Goal: Task Accomplishment & Management: Manage account settings

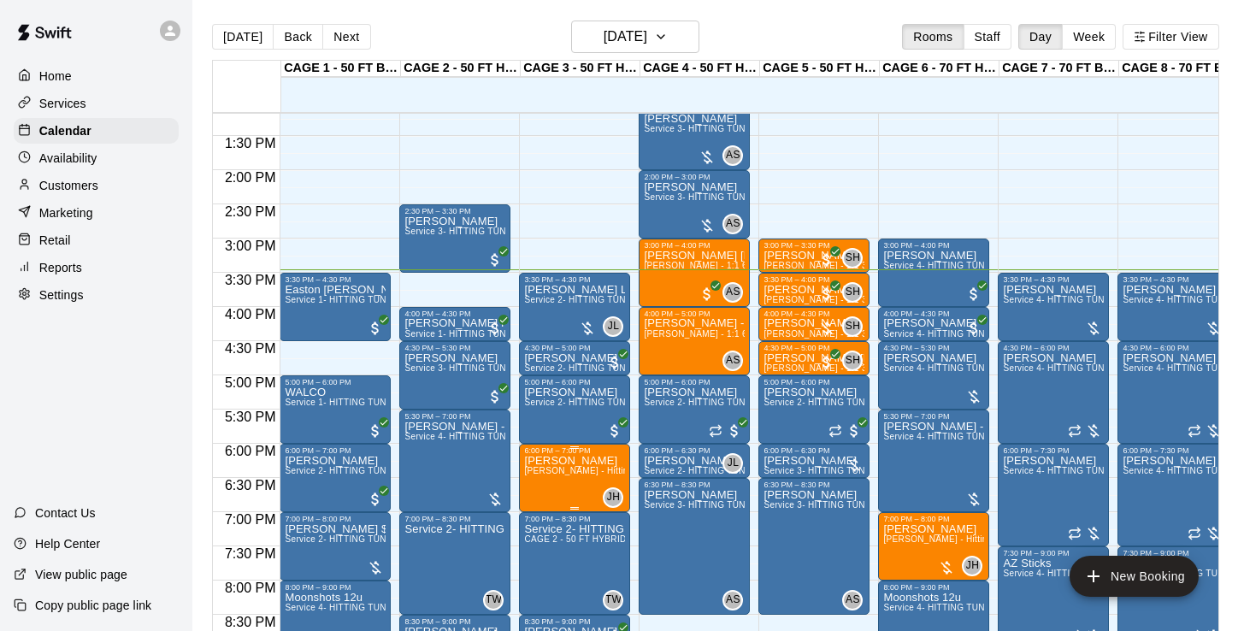
scroll to position [900, 0]
click at [566, 310] on div "Hudson Lines Service 2- HITTING TUNNEL RENTAL - 50ft Baseball" at bounding box center [574, 600] width 101 height 631
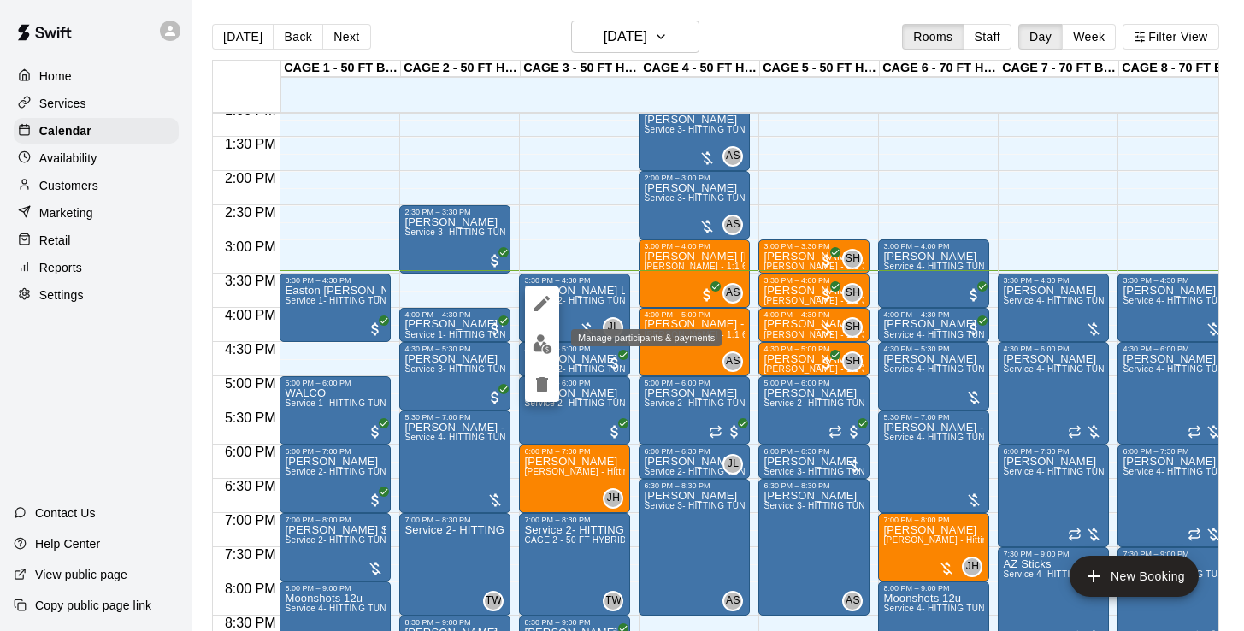
click at [533, 350] on img "edit" at bounding box center [543, 344] width 20 height 20
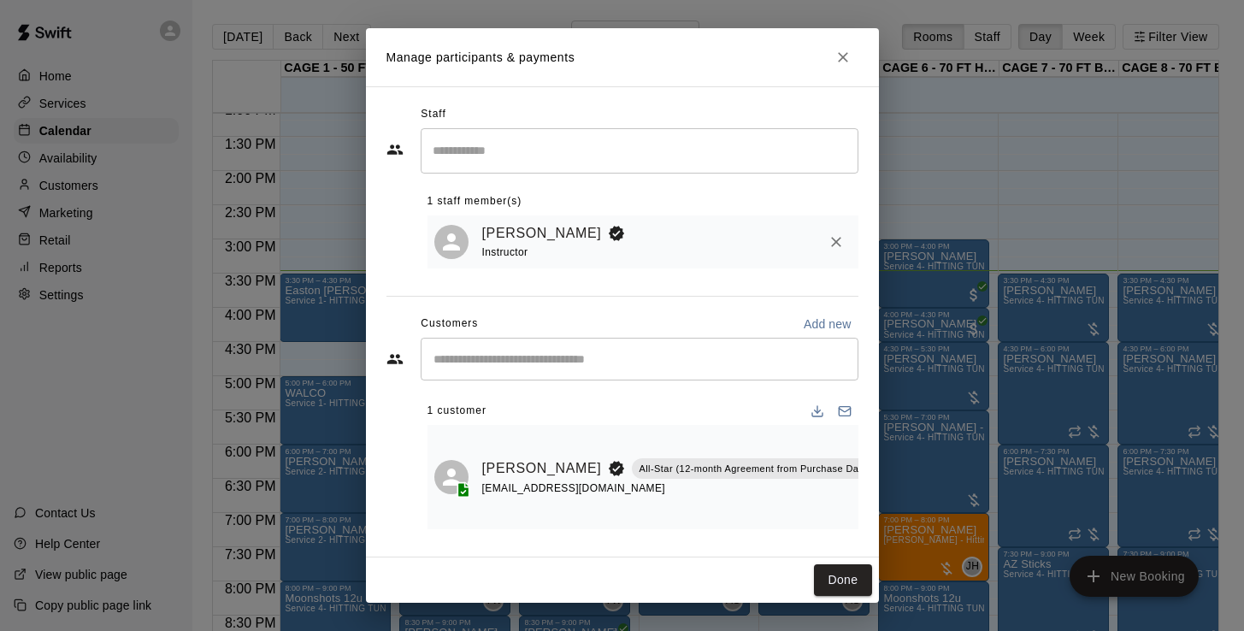
click at [912, 509] on icon "Manage bookings & payment" at bounding box center [920, 506] width 17 height 17
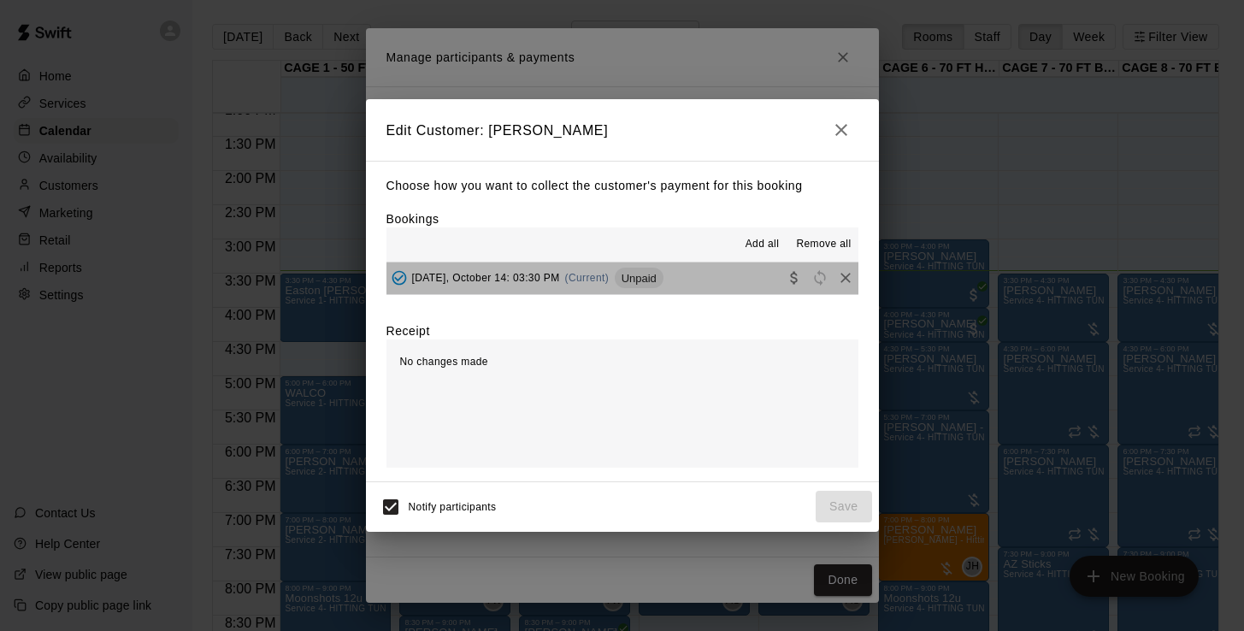
click at [543, 277] on span "Tuesday, October 14: 03:30 PM" at bounding box center [486, 278] width 148 height 12
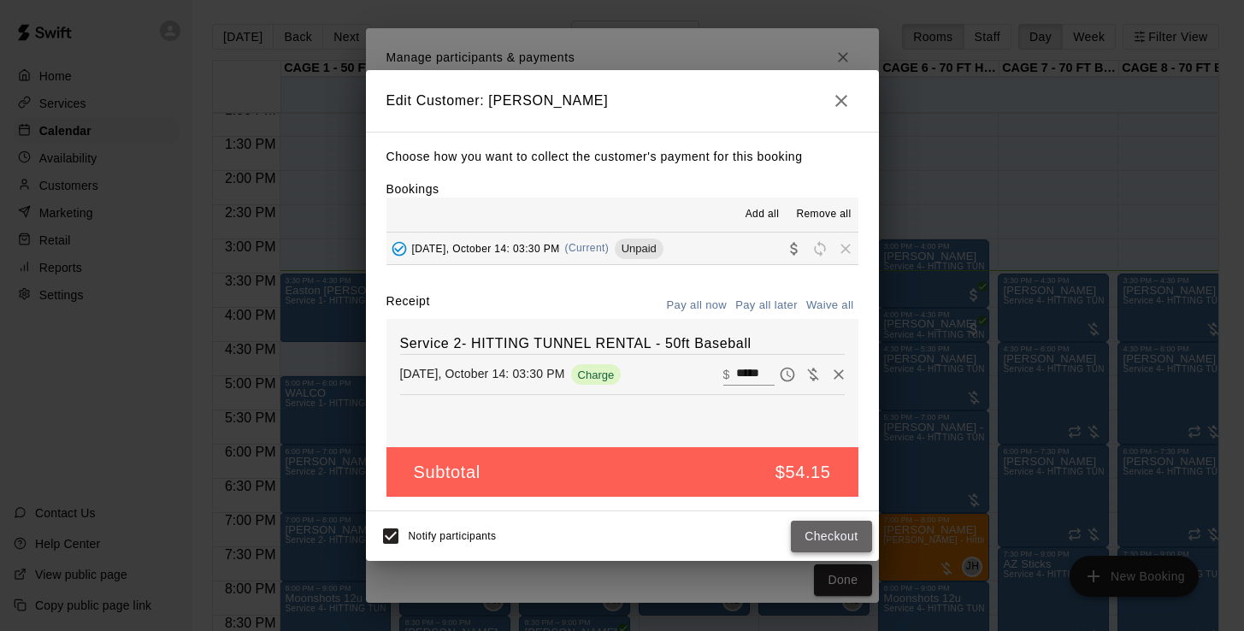
click at [822, 546] on button "Checkout" at bounding box center [831, 537] width 80 height 32
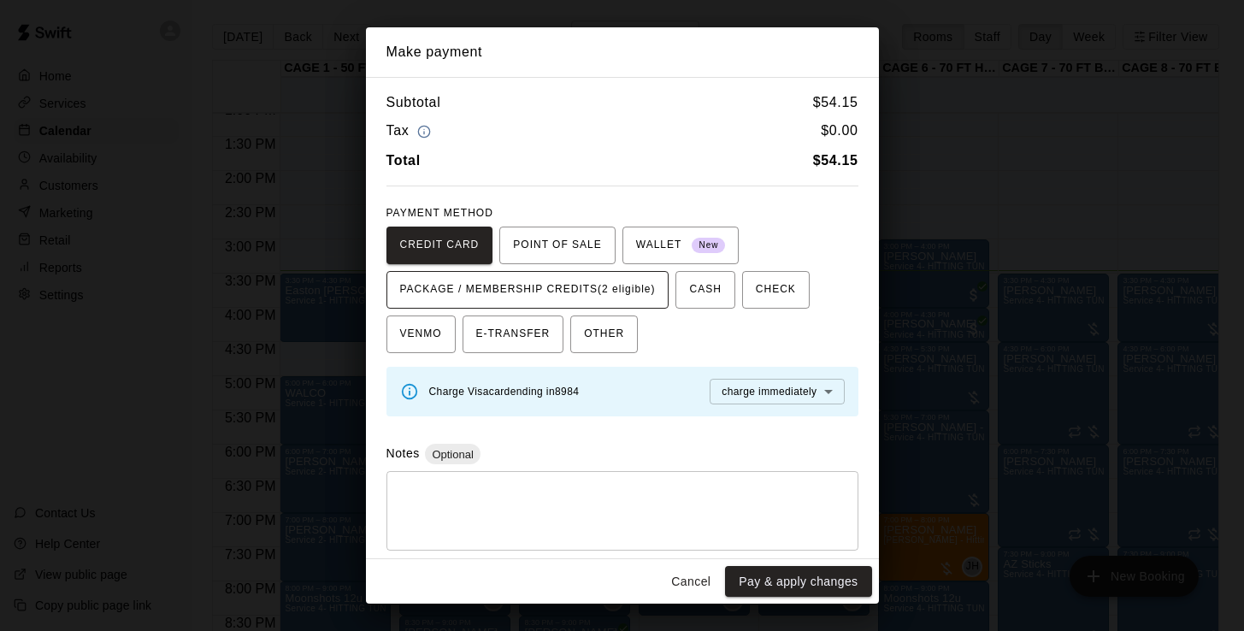
click at [648, 300] on button "PACKAGE / MEMBERSHIP CREDITS (2 eligible)" at bounding box center [527, 290] width 283 height 38
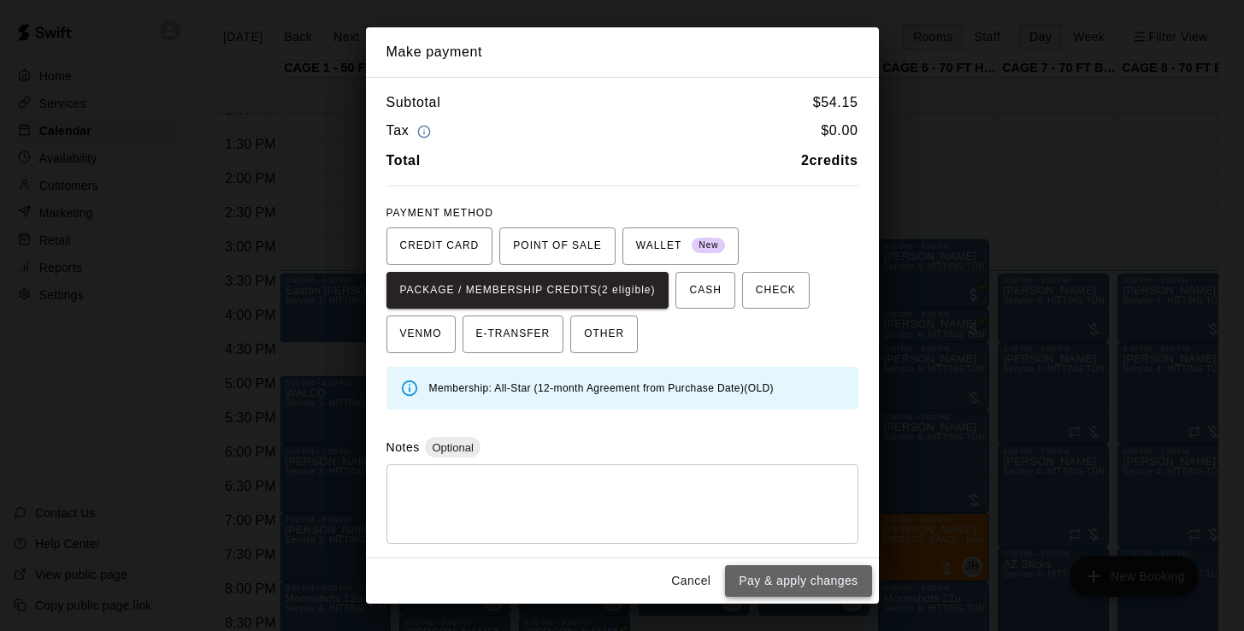
click at [770, 574] on button "Pay & apply changes" at bounding box center [798, 581] width 146 height 32
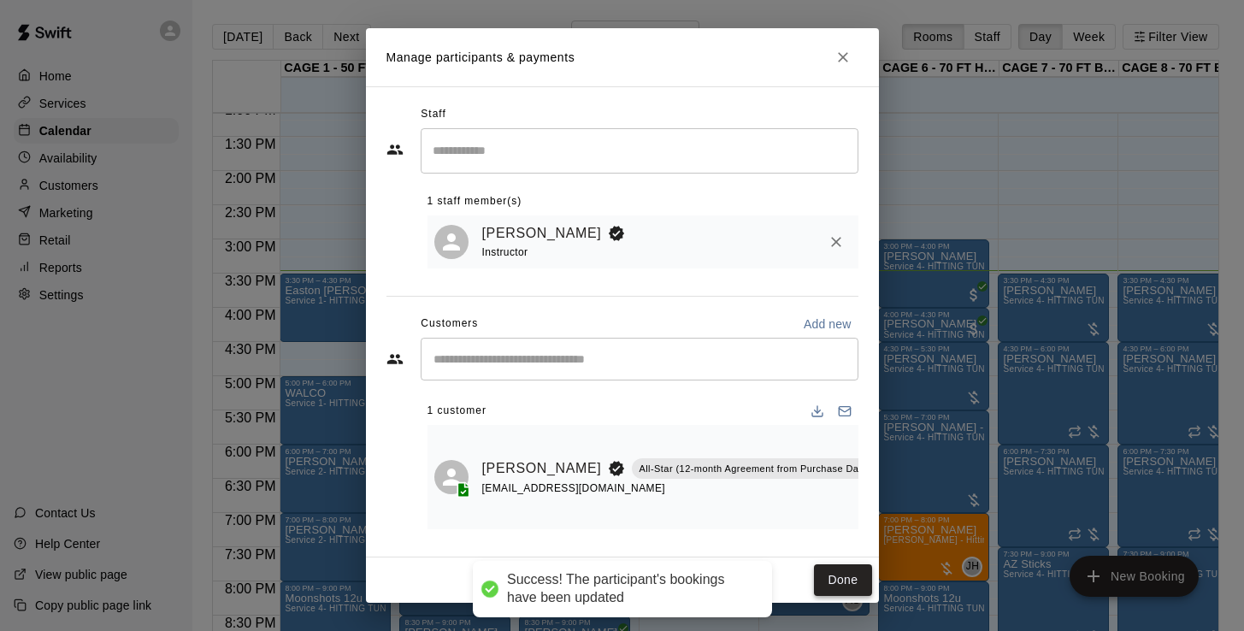
click at [854, 587] on button "Done" at bounding box center [842, 580] width 57 height 32
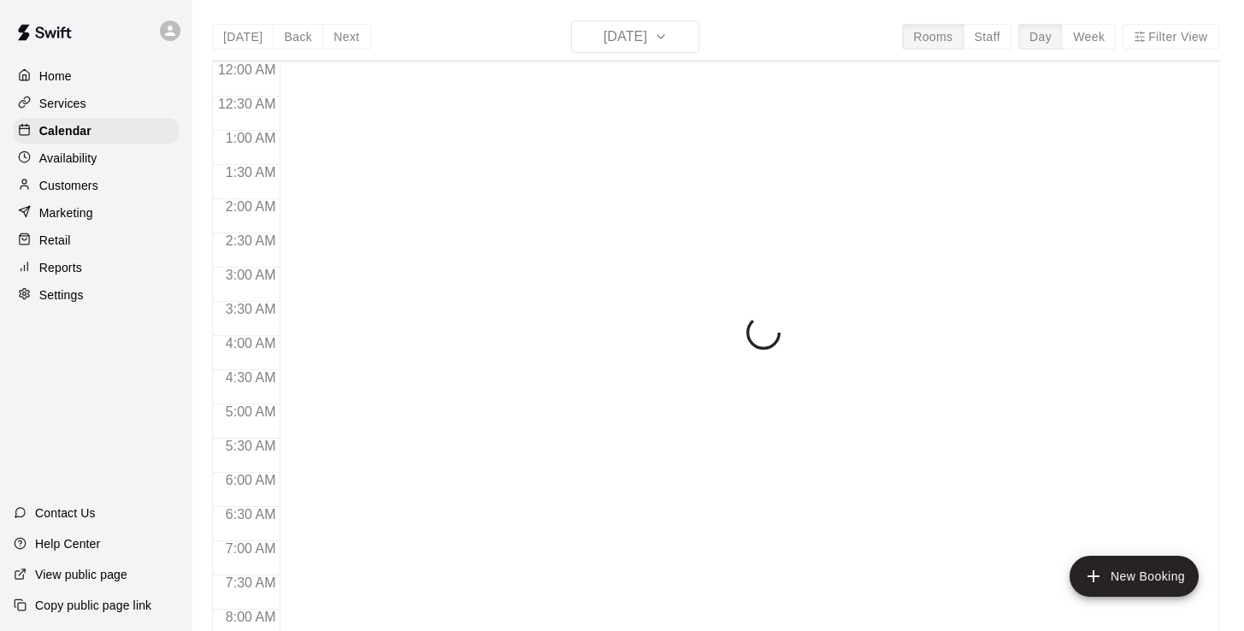
scroll to position [1054, 0]
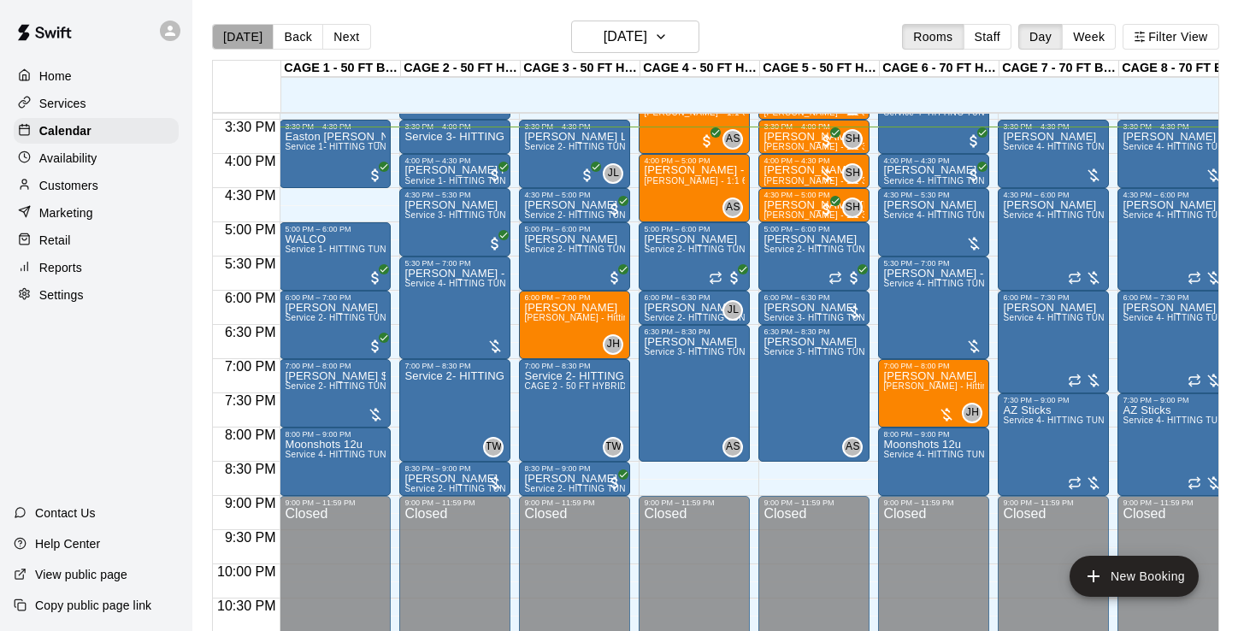
click at [254, 36] on button "[DATE]" at bounding box center [243, 37] width 62 height 26
click at [347, 35] on button "Next" at bounding box center [346, 37] width 48 height 26
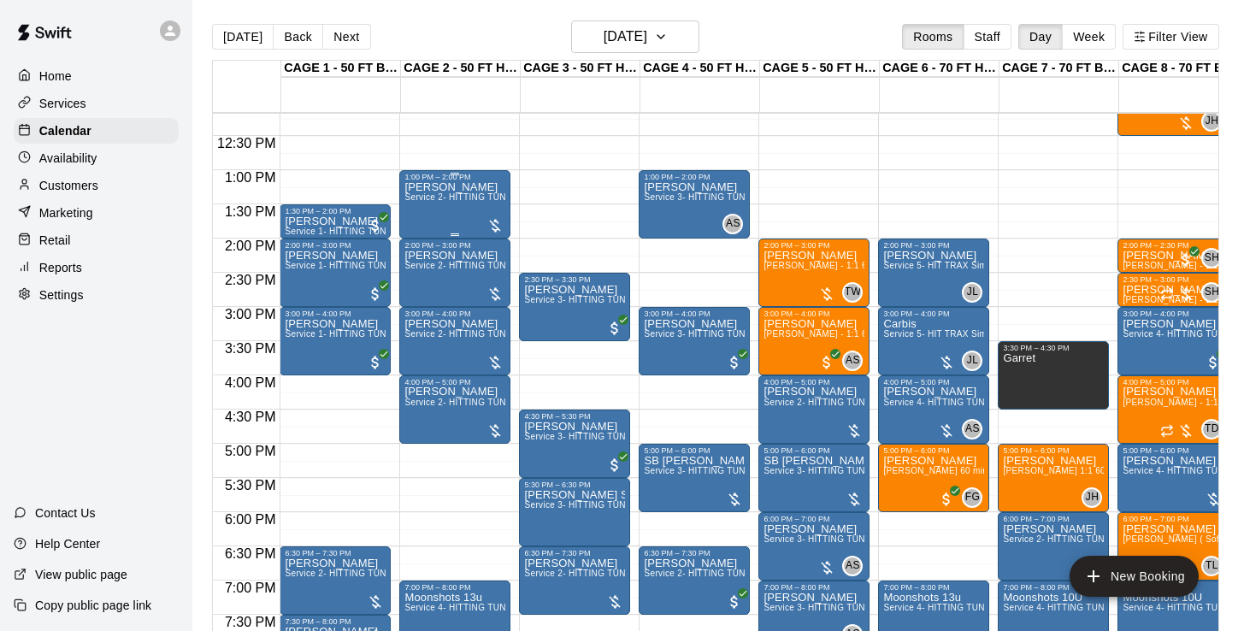
scroll to position [818, 0]
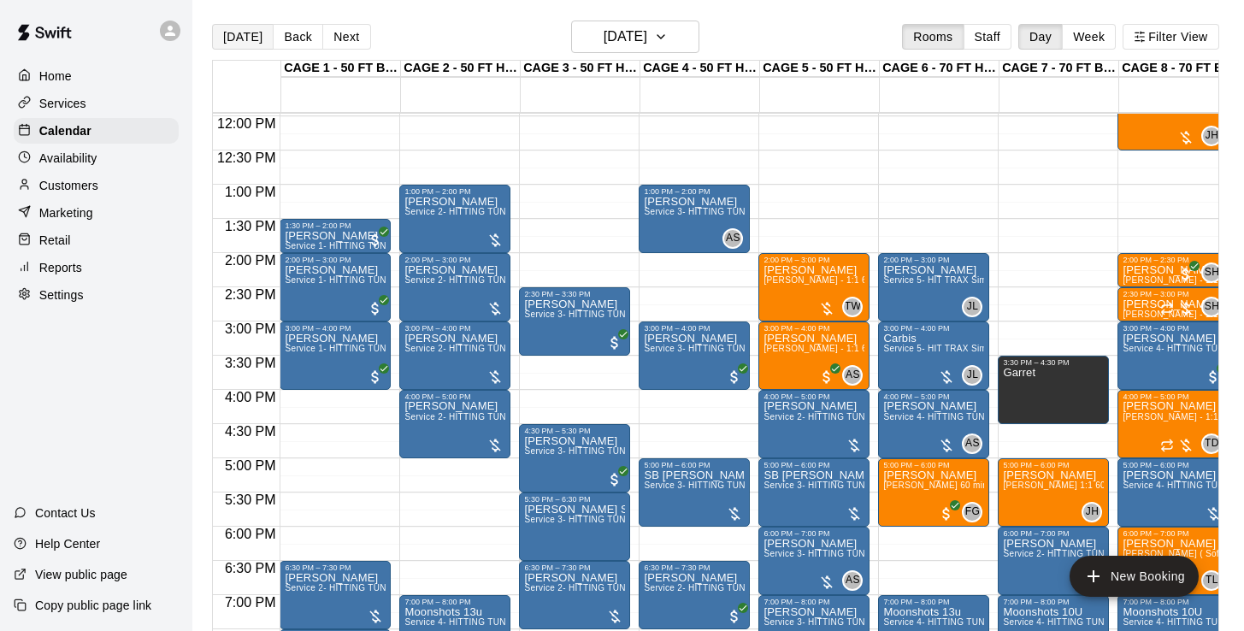
click at [235, 32] on button "[DATE]" at bounding box center [243, 37] width 62 height 26
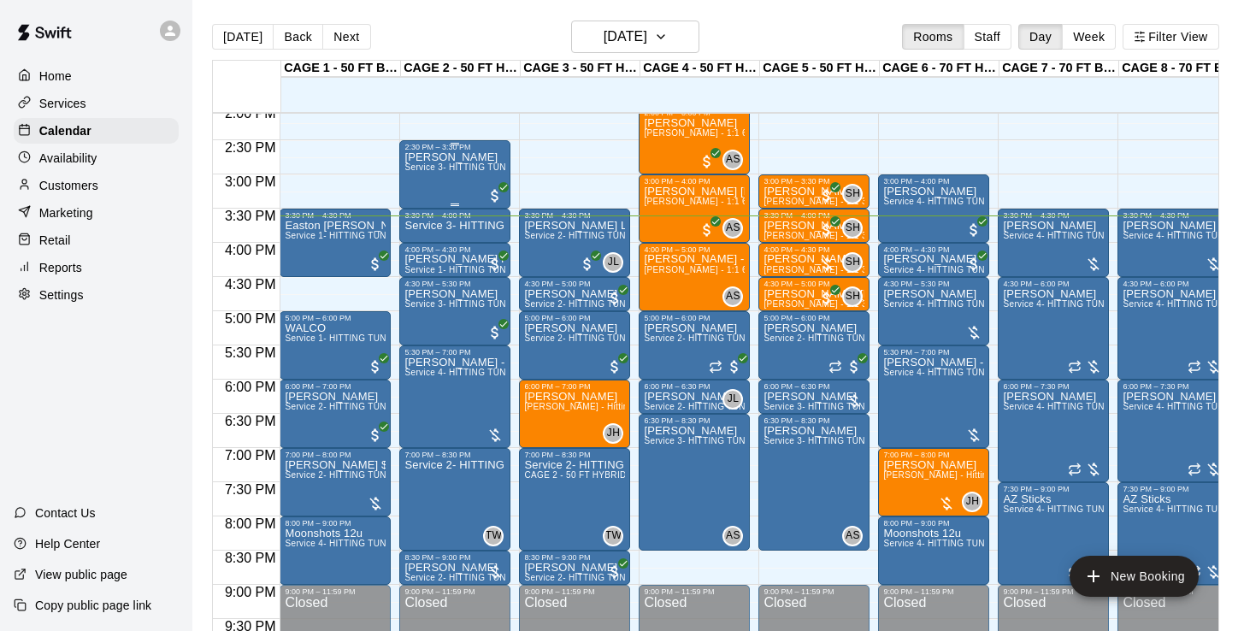
scroll to position [987, 0]
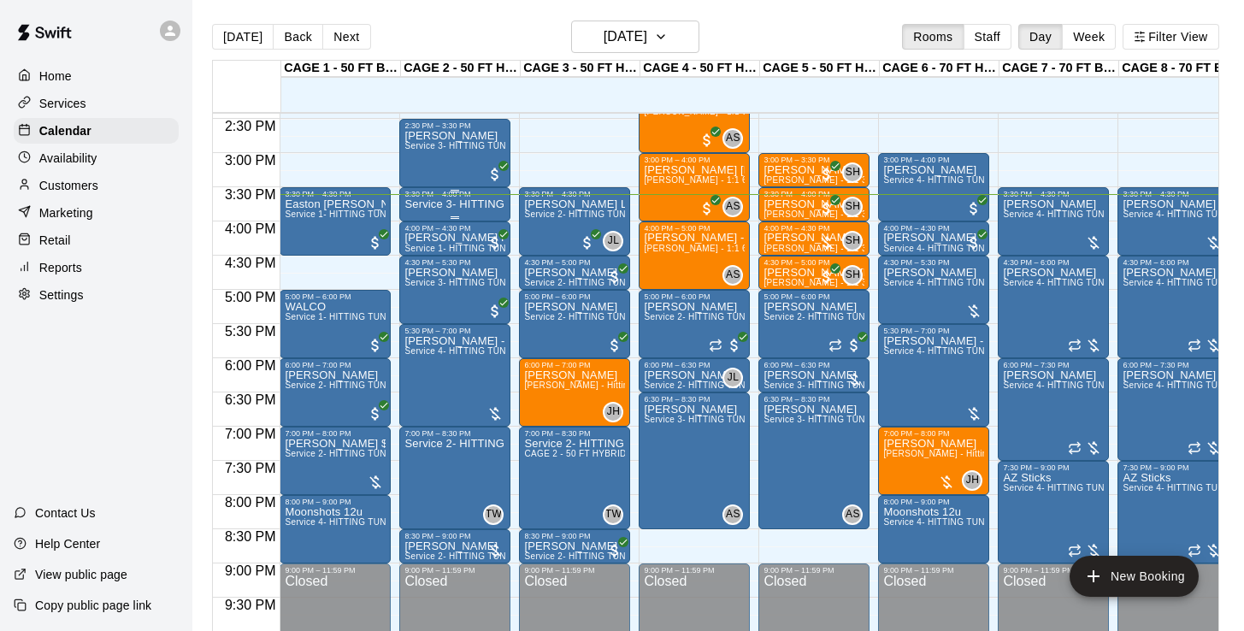
click at [453, 204] on p "Service 3- HITTING TUNNEL RENTAL - 50ft Softball" at bounding box center [454, 204] width 101 height 0
click at [421, 254] on img "edit" at bounding box center [423, 264] width 20 height 20
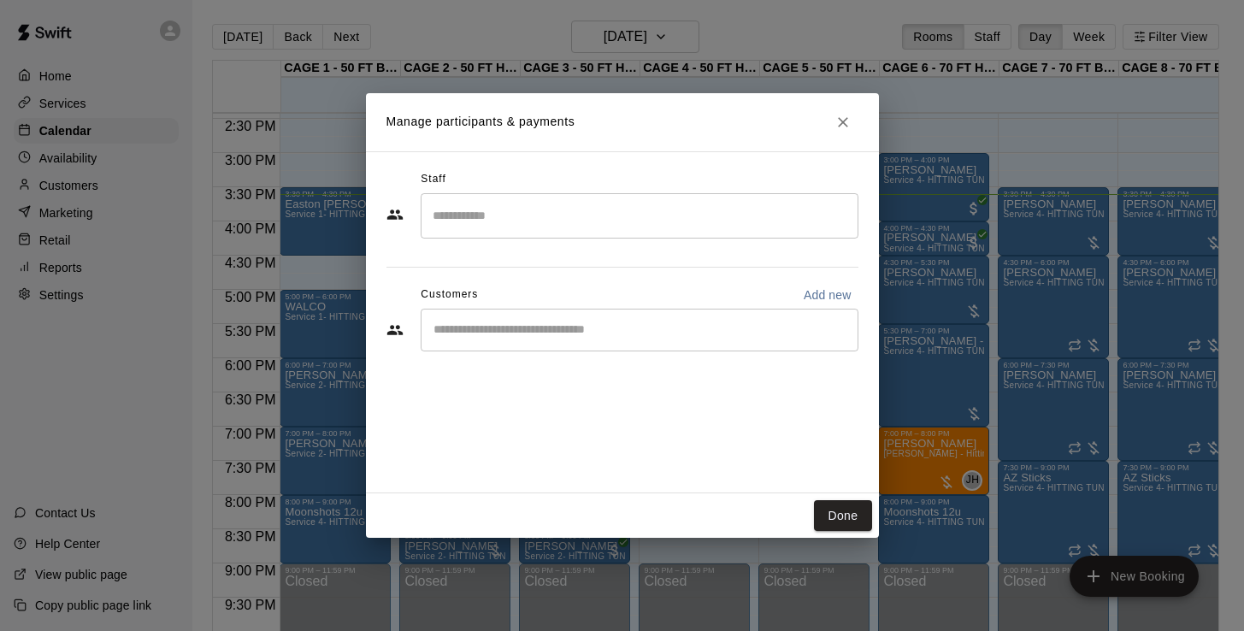
click at [835, 121] on icon "Close" at bounding box center [842, 122] width 17 height 17
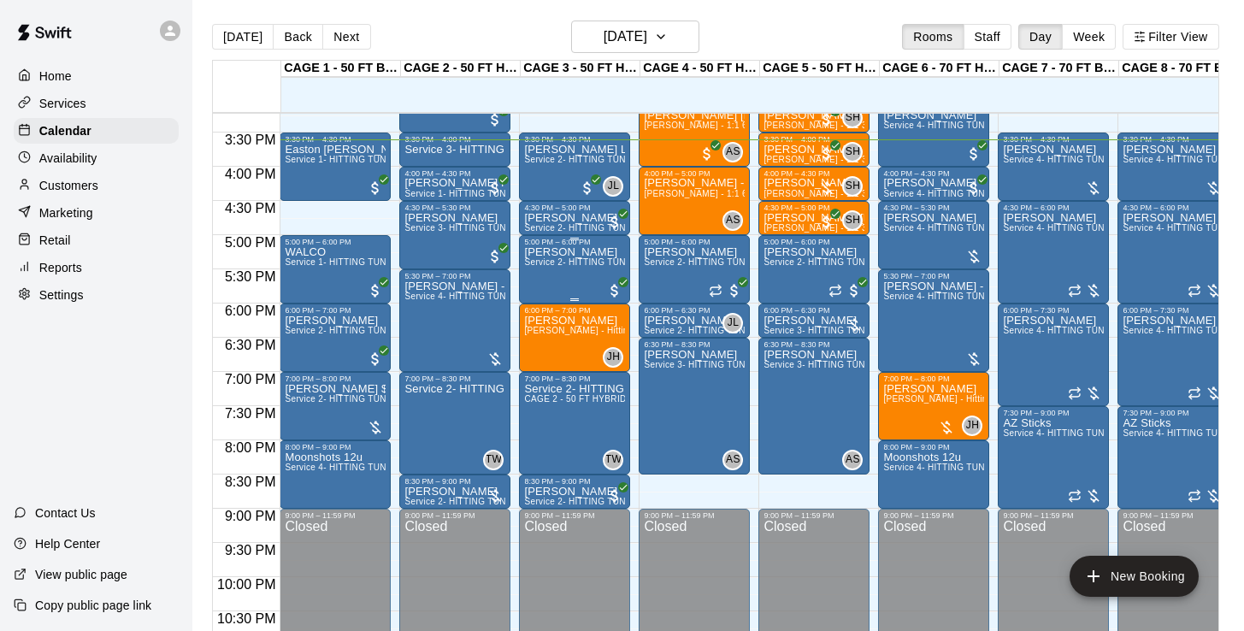
scroll to position [1044, 0]
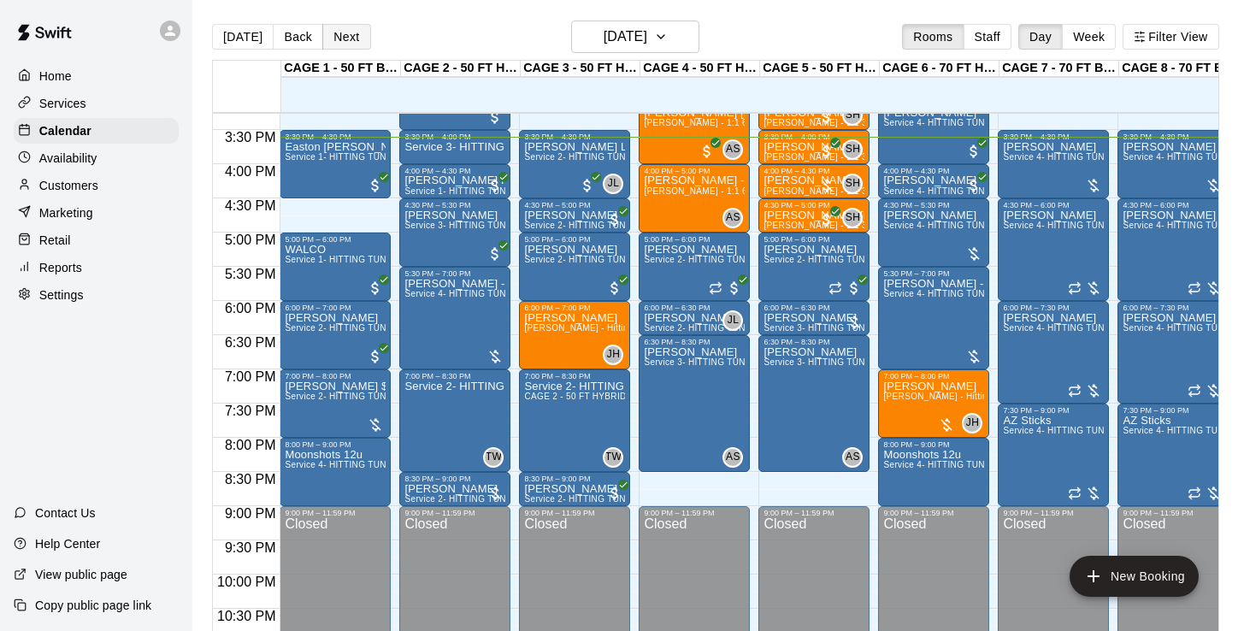
click at [326, 34] on button "Next" at bounding box center [346, 37] width 48 height 26
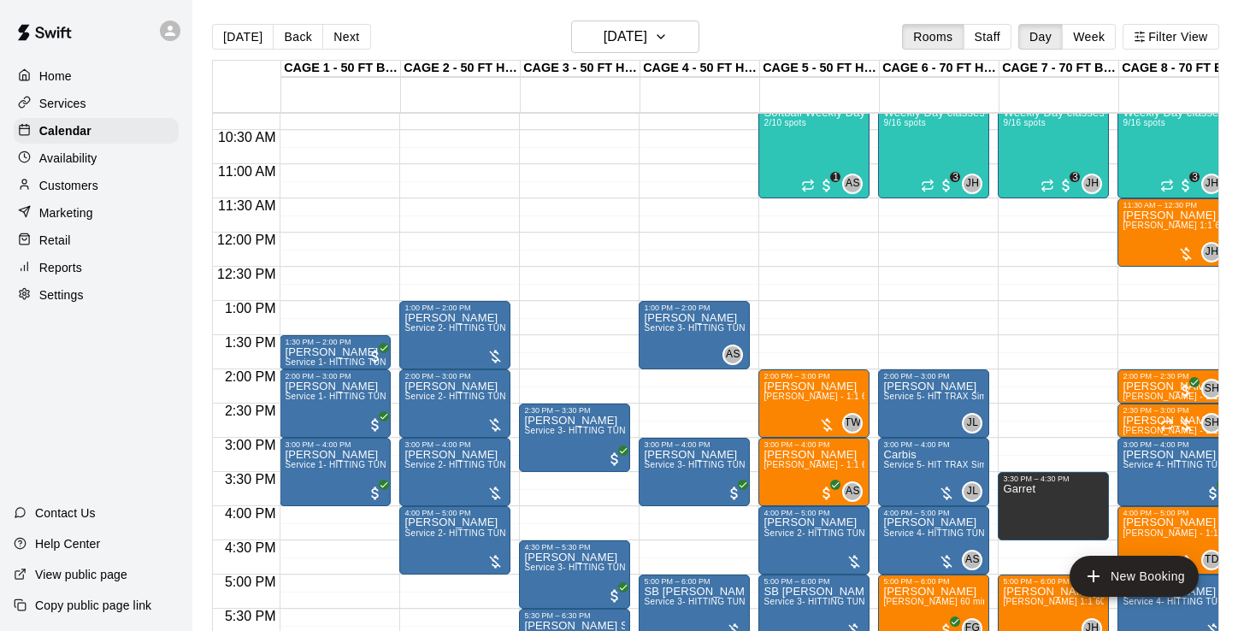
scroll to position [700, 0]
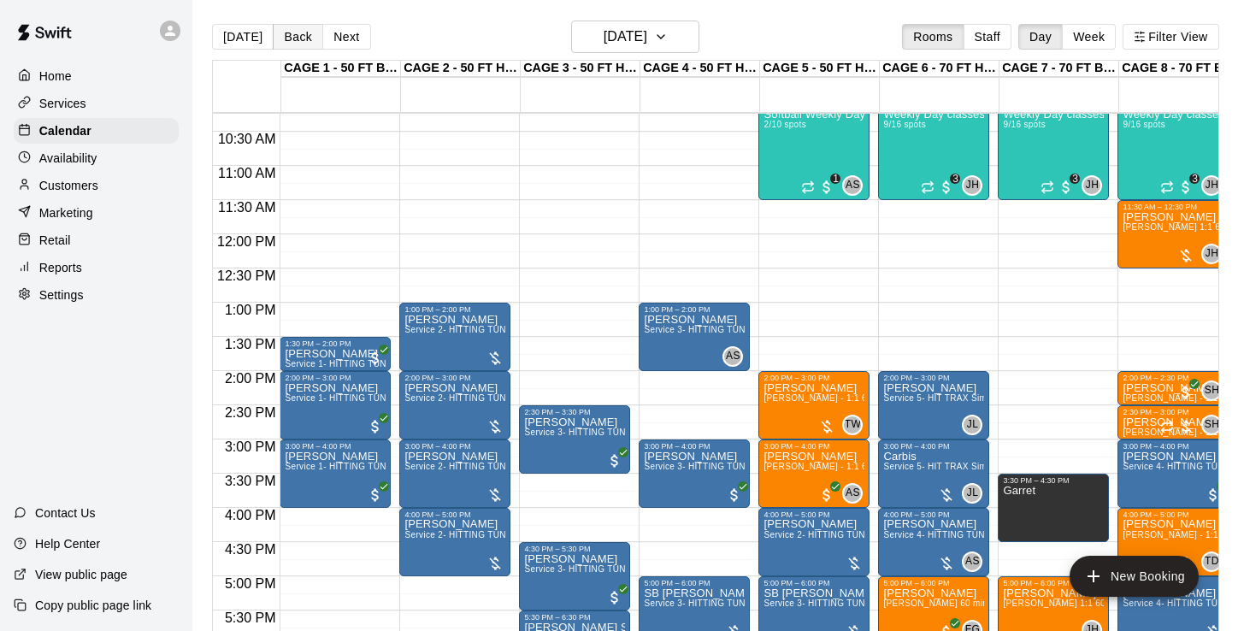
click at [281, 42] on button "Back" at bounding box center [298, 37] width 50 height 26
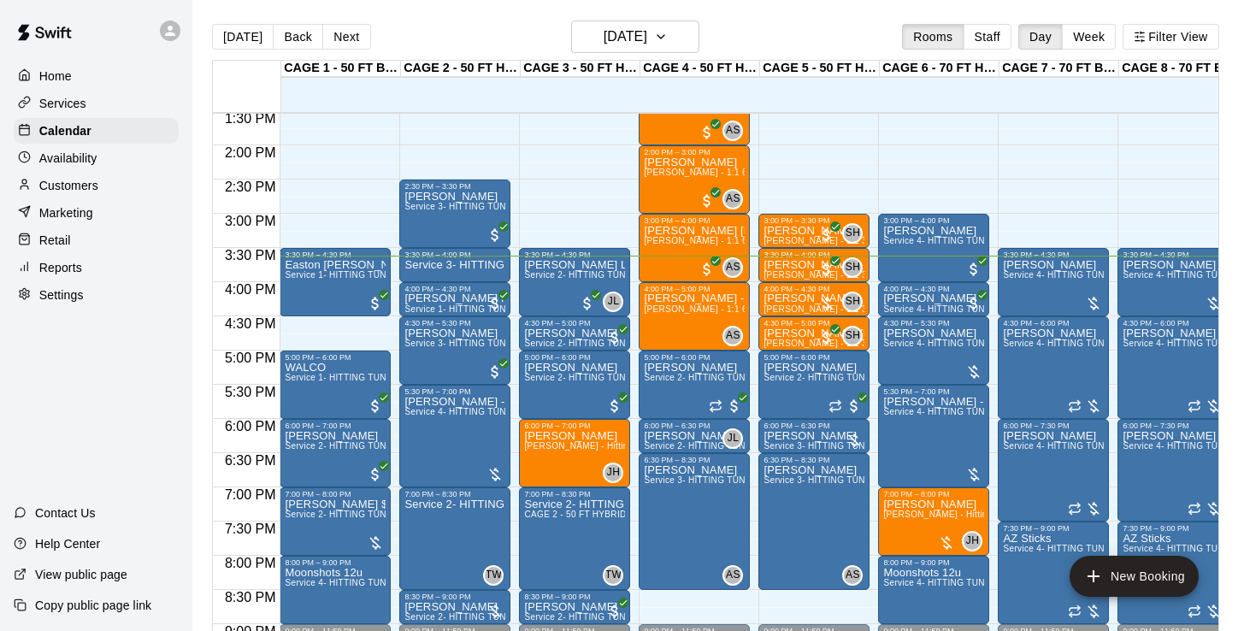
scroll to position [927, 0]
click at [303, 38] on button "Back" at bounding box center [298, 37] width 50 height 26
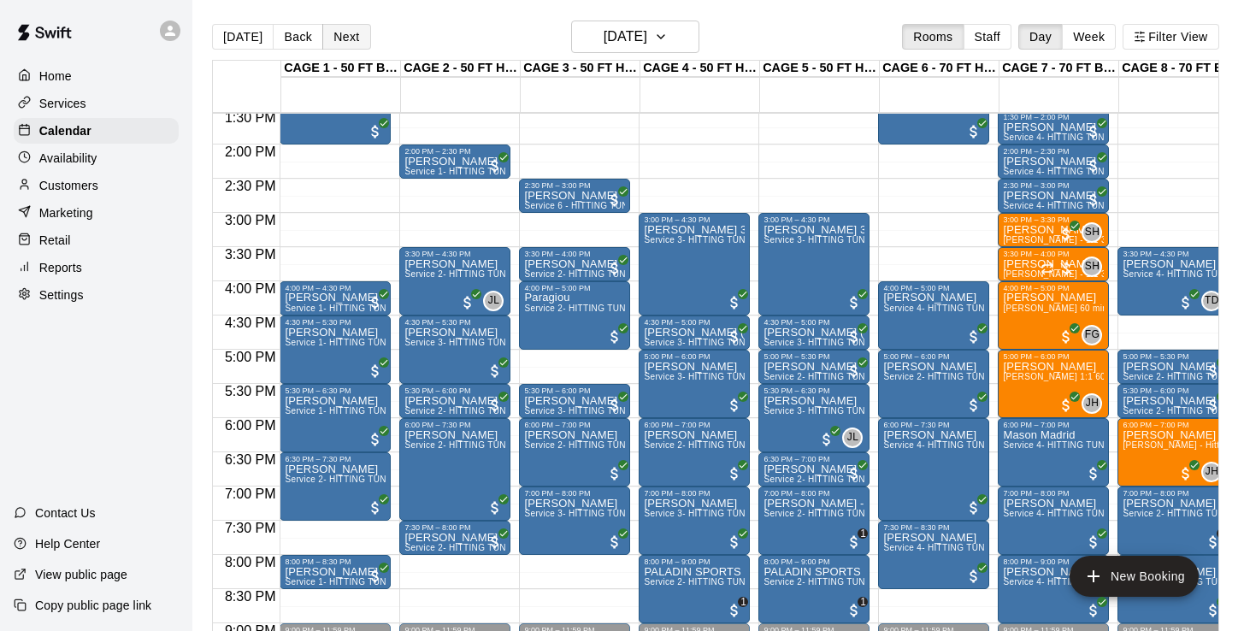
click at [345, 26] on button "Next" at bounding box center [346, 37] width 48 height 26
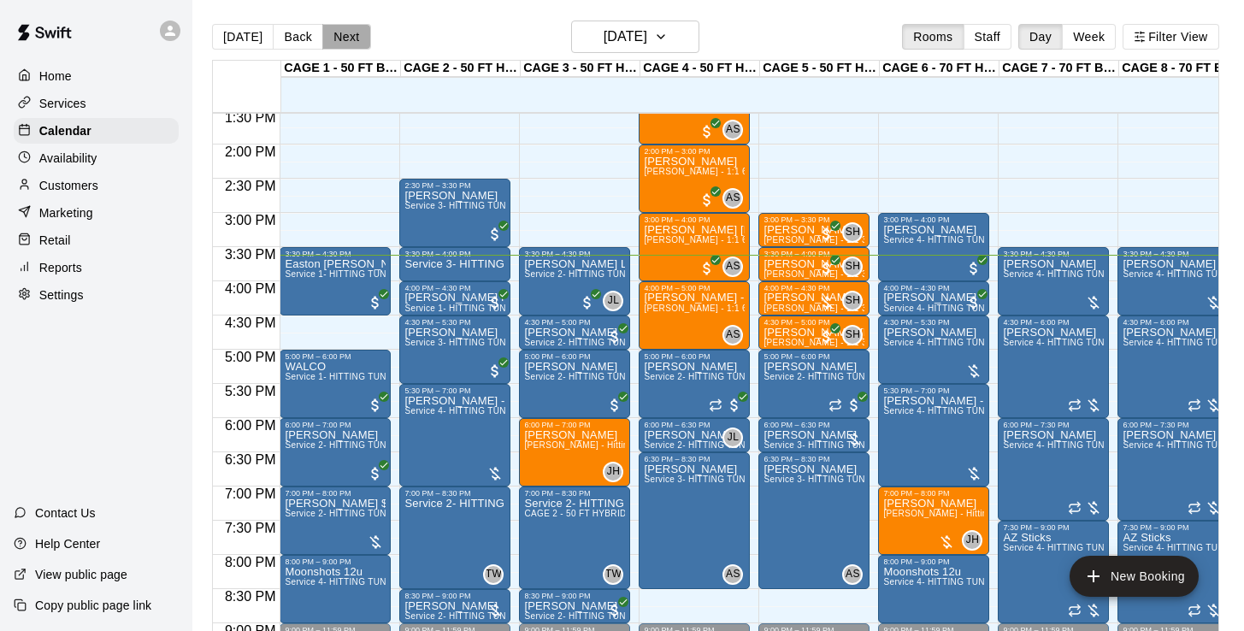
click at [345, 26] on button "Next" at bounding box center [346, 37] width 48 height 26
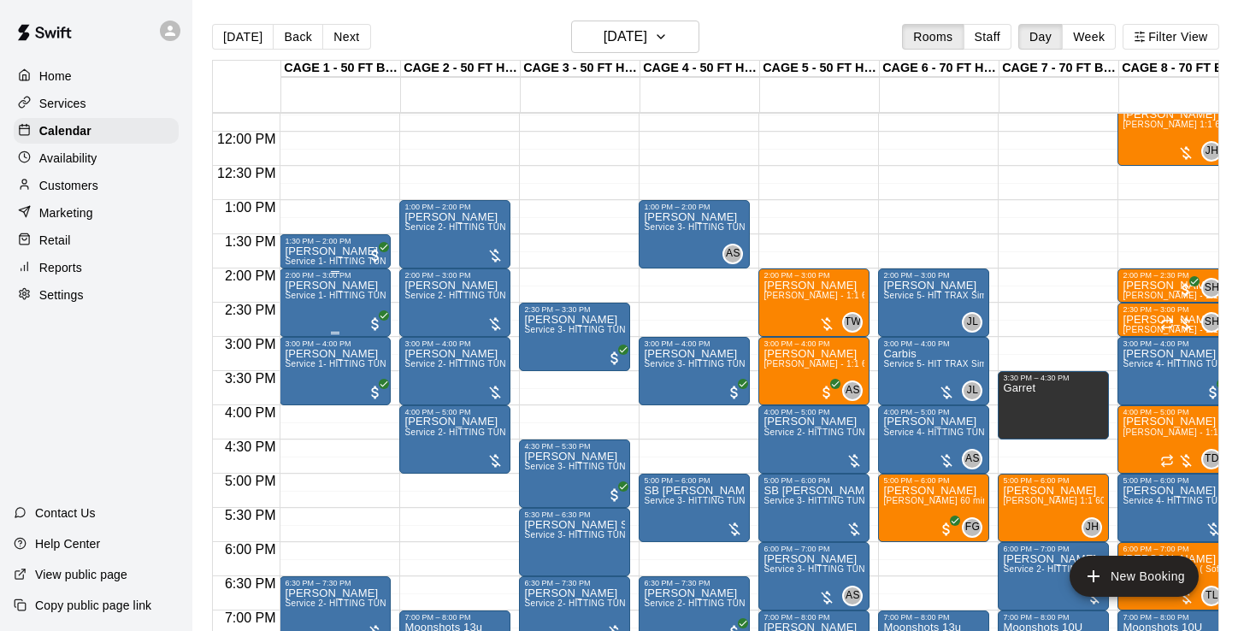
scroll to position [800, 0]
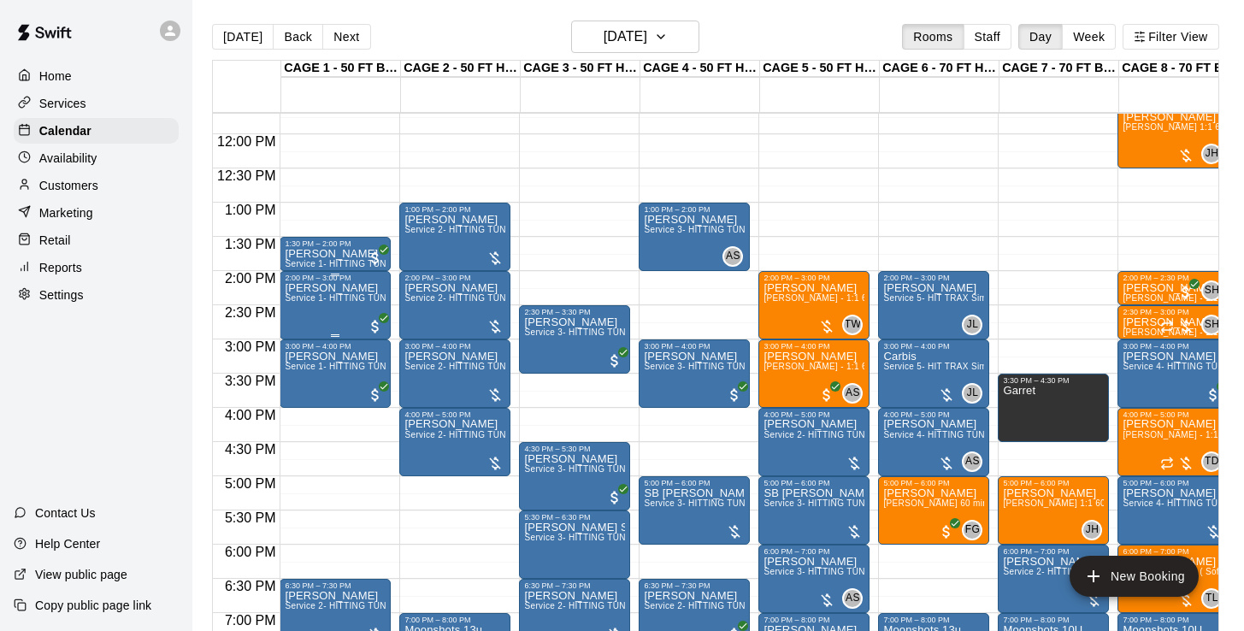
click at [341, 319] on div "[PERSON_NAME] Service 1- HITTING TUNNEL RENTAL - 50ft Baseball w/ Auto/Manual F…" at bounding box center [335, 597] width 101 height 631
click at [306, 308] on icon "edit" at bounding box center [302, 301] width 21 height 21
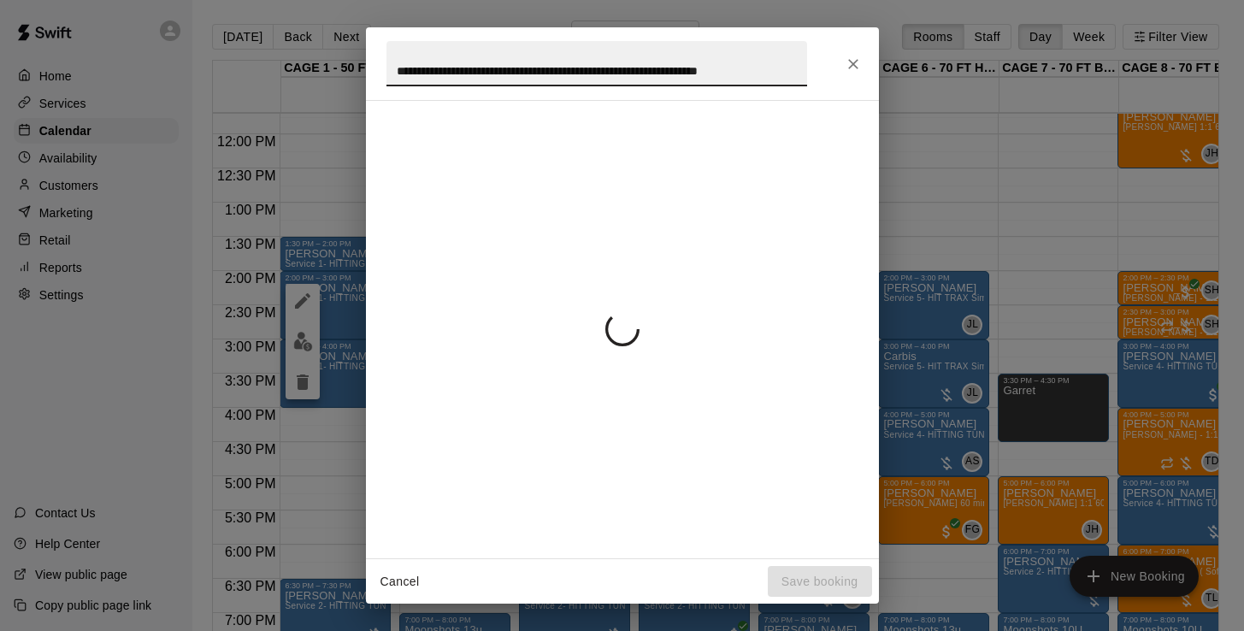
scroll to position [0, 47]
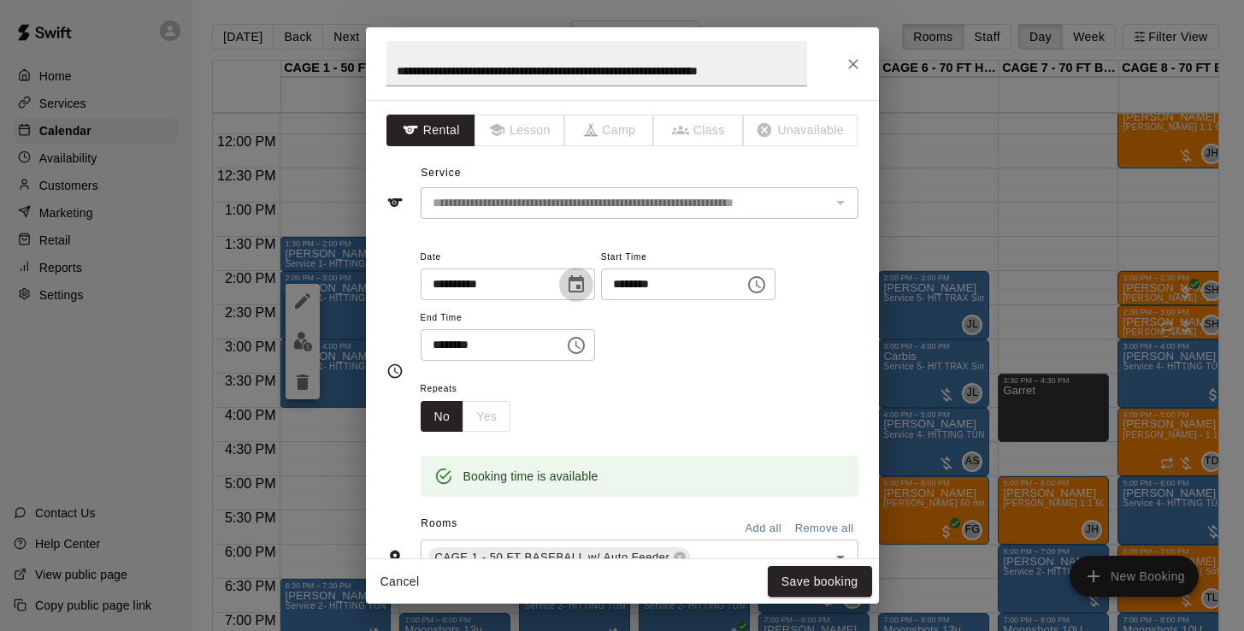
click at [586, 280] on icon "Choose date, selected date is Oct 15, 2025" at bounding box center [576, 284] width 21 height 21
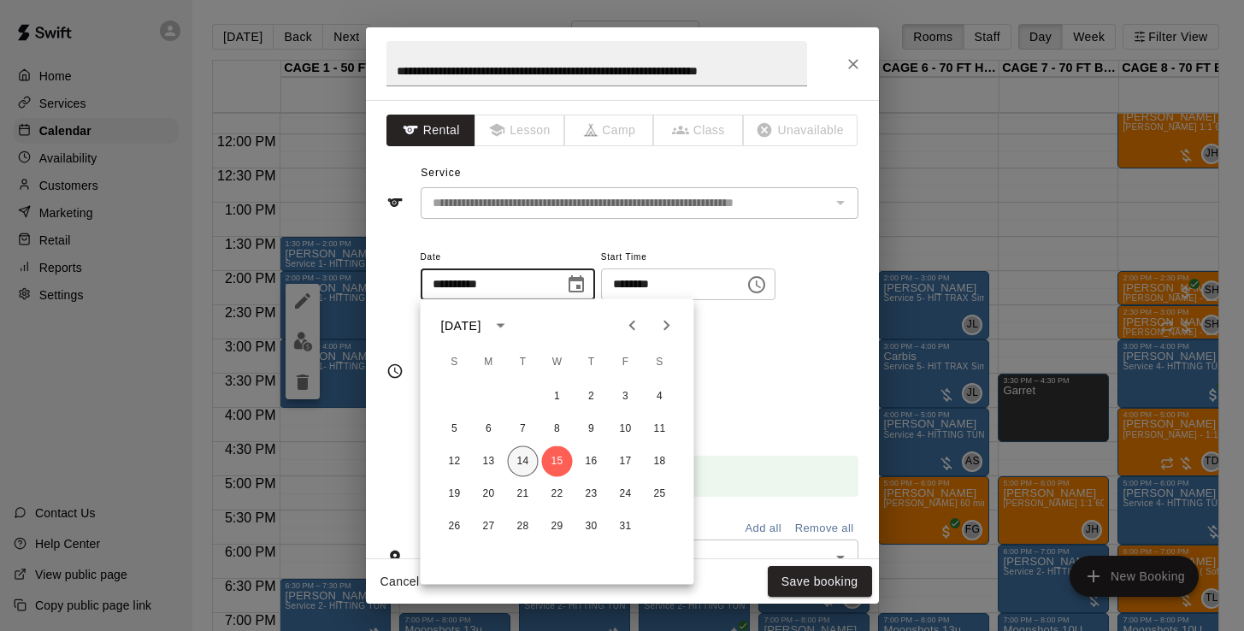
click at [521, 459] on button "14" at bounding box center [523, 461] width 31 height 31
type input "**********"
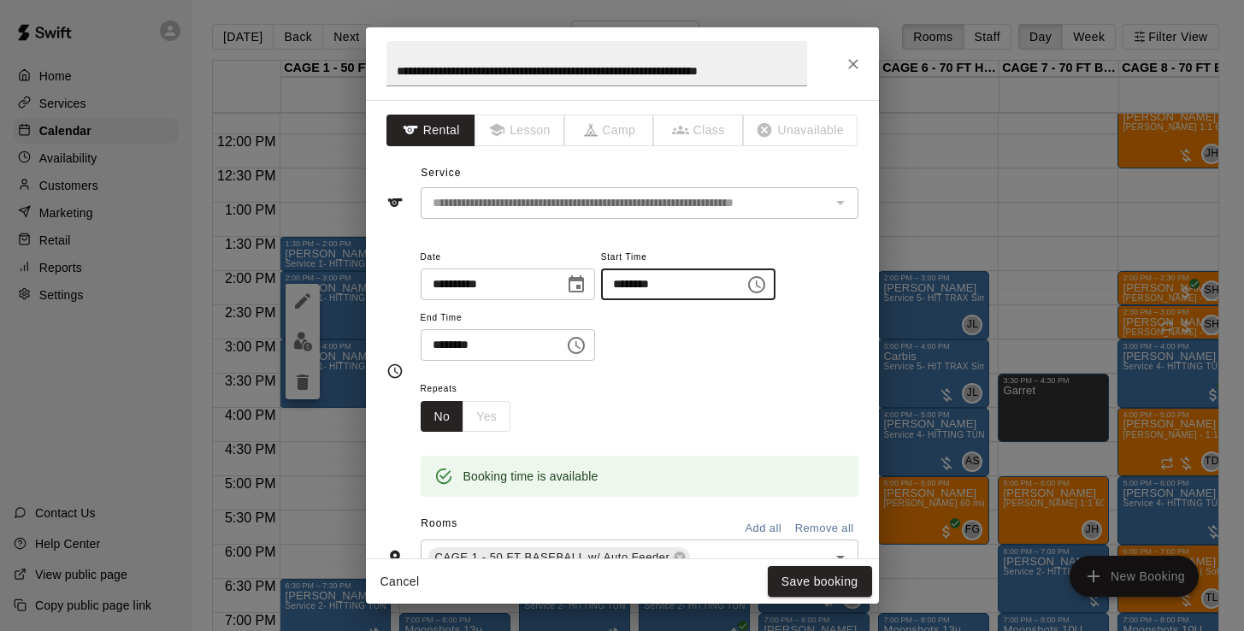
click at [702, 284] on input "********" at bounding box center [667, 284] width 132 height 32
type input "********"
click at [439, 352] on input "********" at bounding box center [487, 345] width 132 height 32
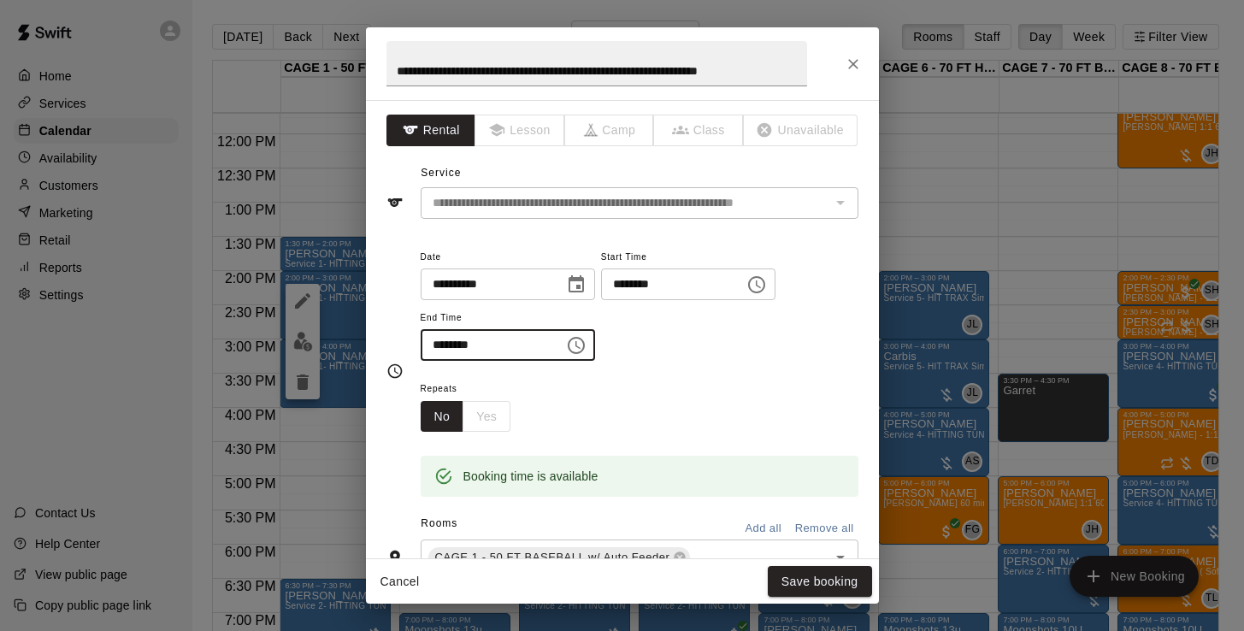
type input "********"
click at [793, 581] on button "Save booking" at bounding box center [820, 582] width 104 height 32
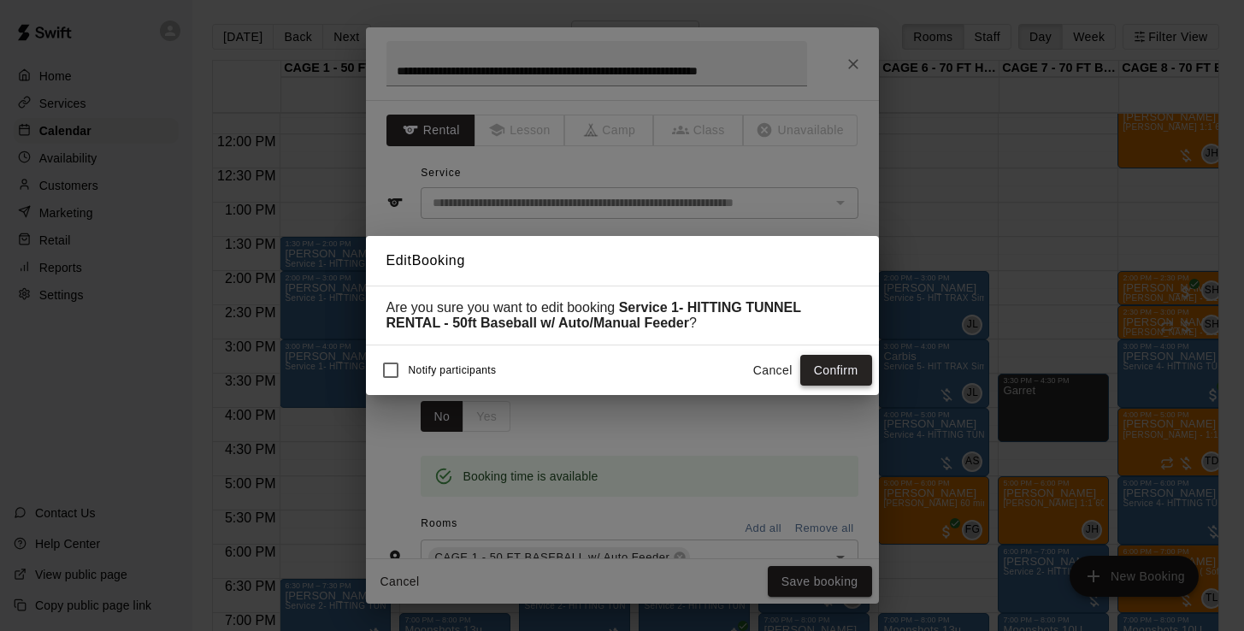
click at [841, 357] on button "Confirm" at bounding box center [836, 371] width 72 height 32
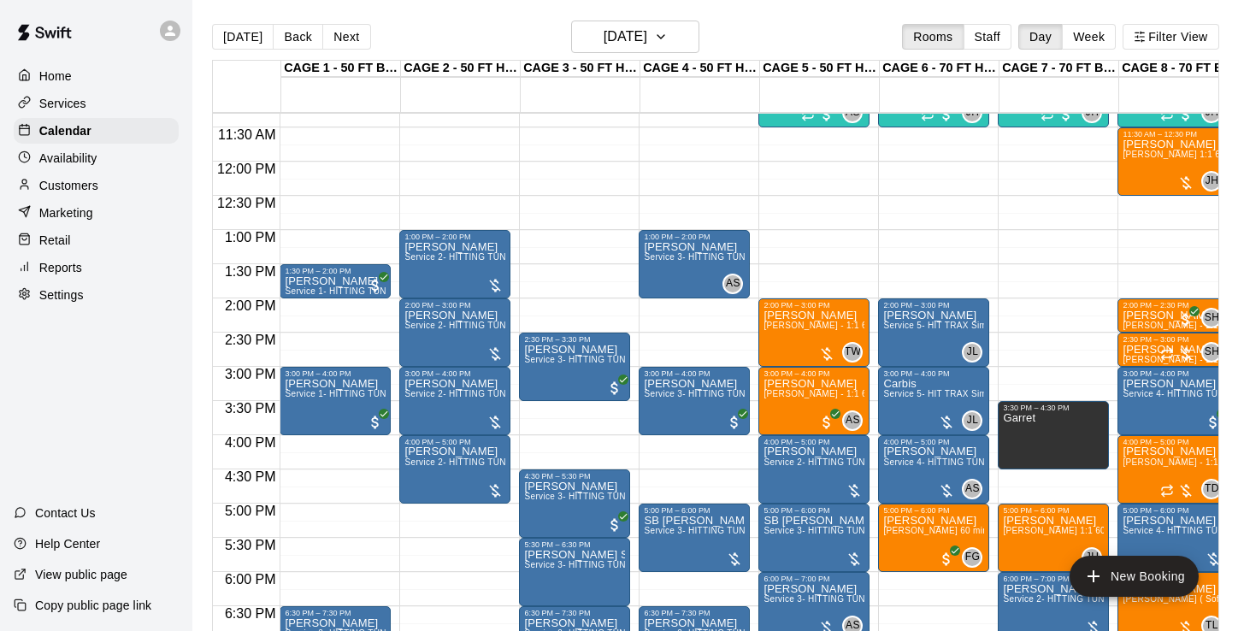
scroll to position [762, 0]
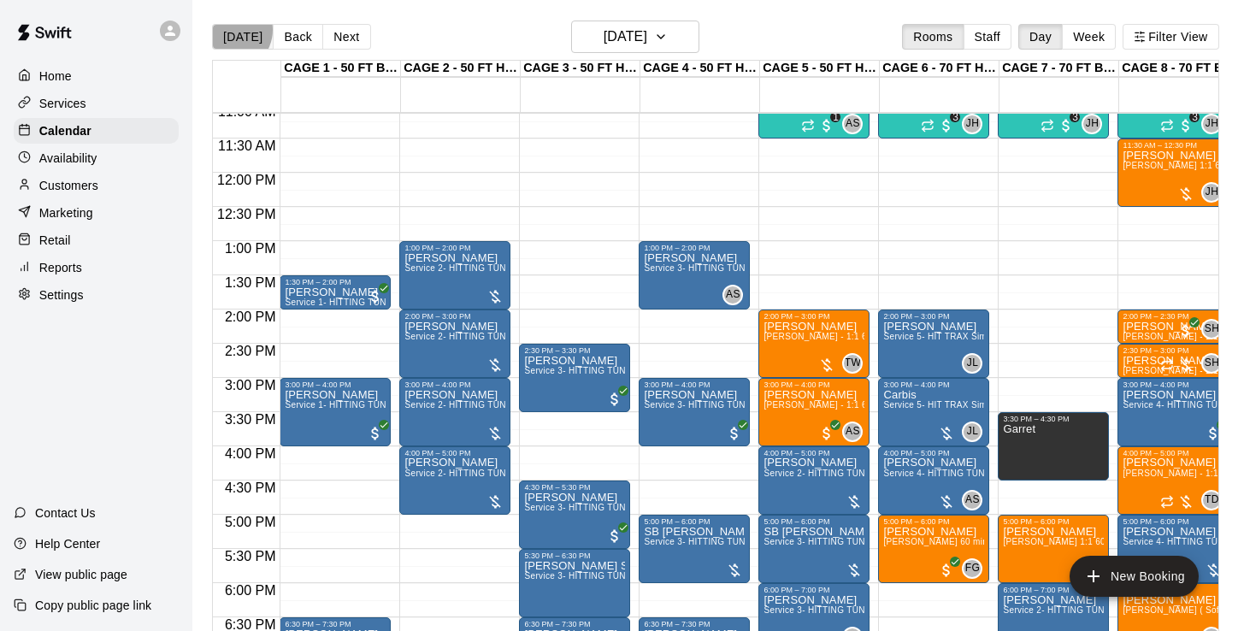
click at [231, 30] on button "[DATE]" at bounding box center [243, 37] width 62 height 26
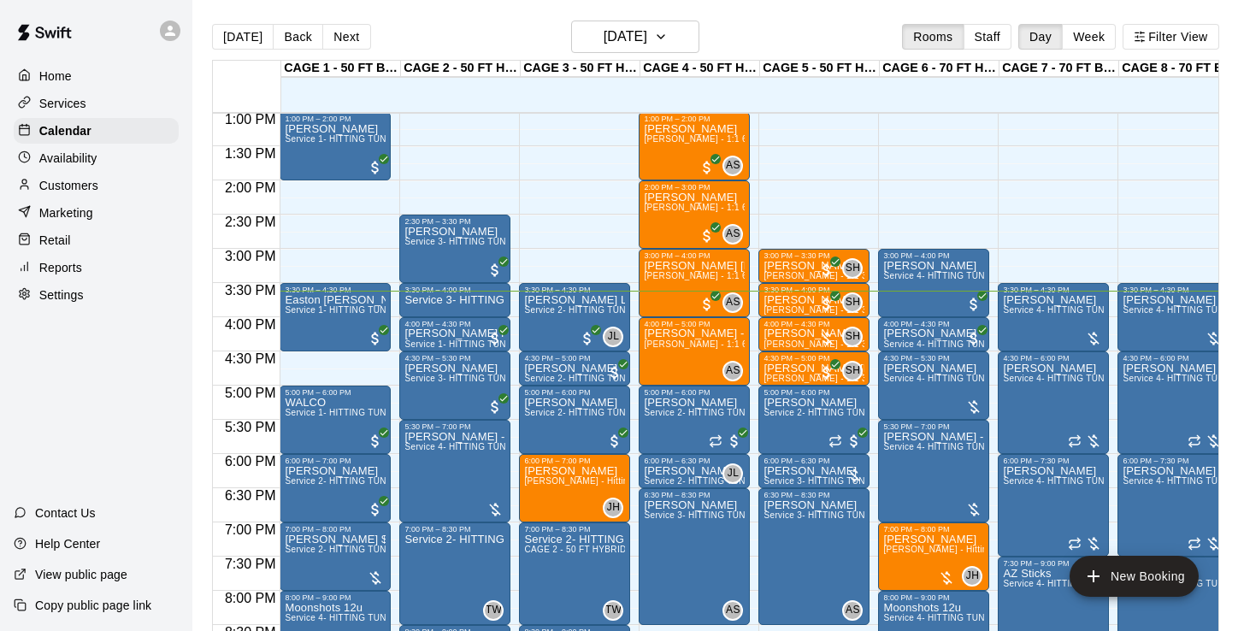
scroll to position [819, 0]
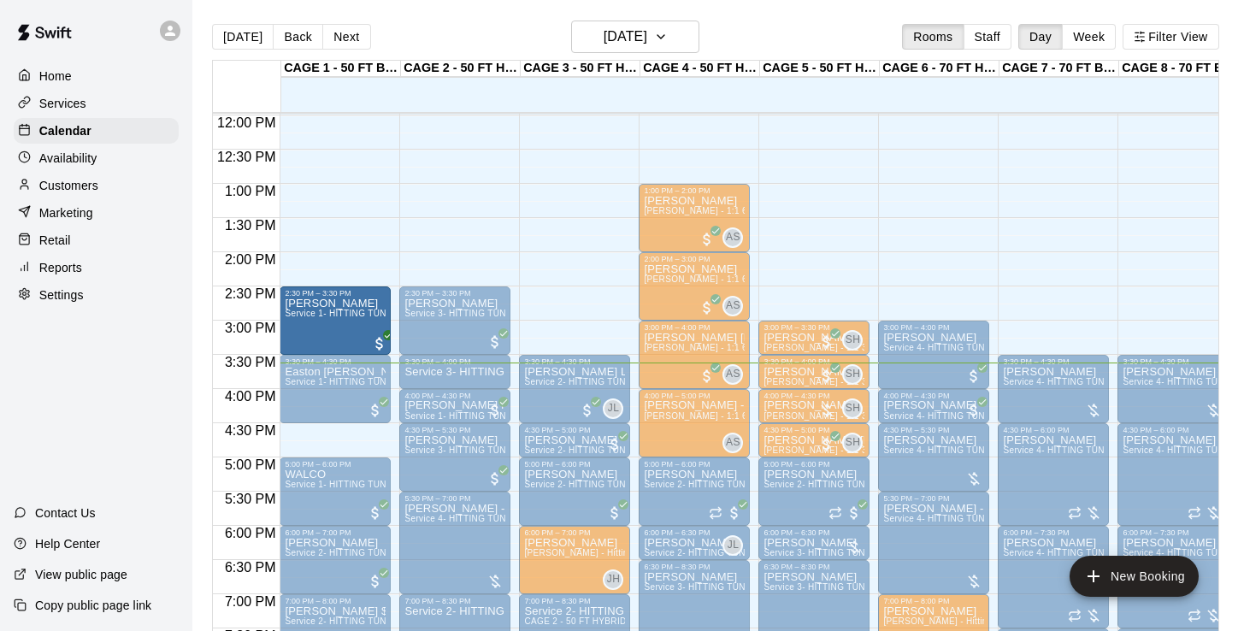
drag, startPoint x: 342, startPoint y: 221, endPoint x: 348, endPoint y: 325, distance: 103.6
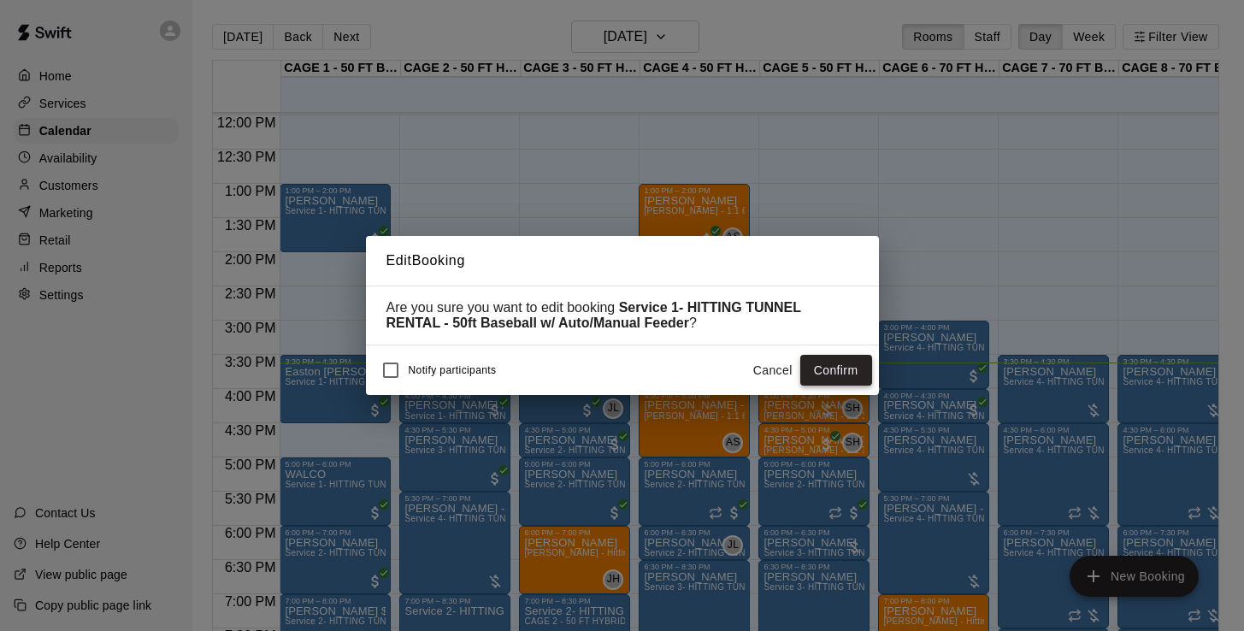
click at [845, 377] on button "Confirm" at bounding box center [836, 371] width 72 height 32
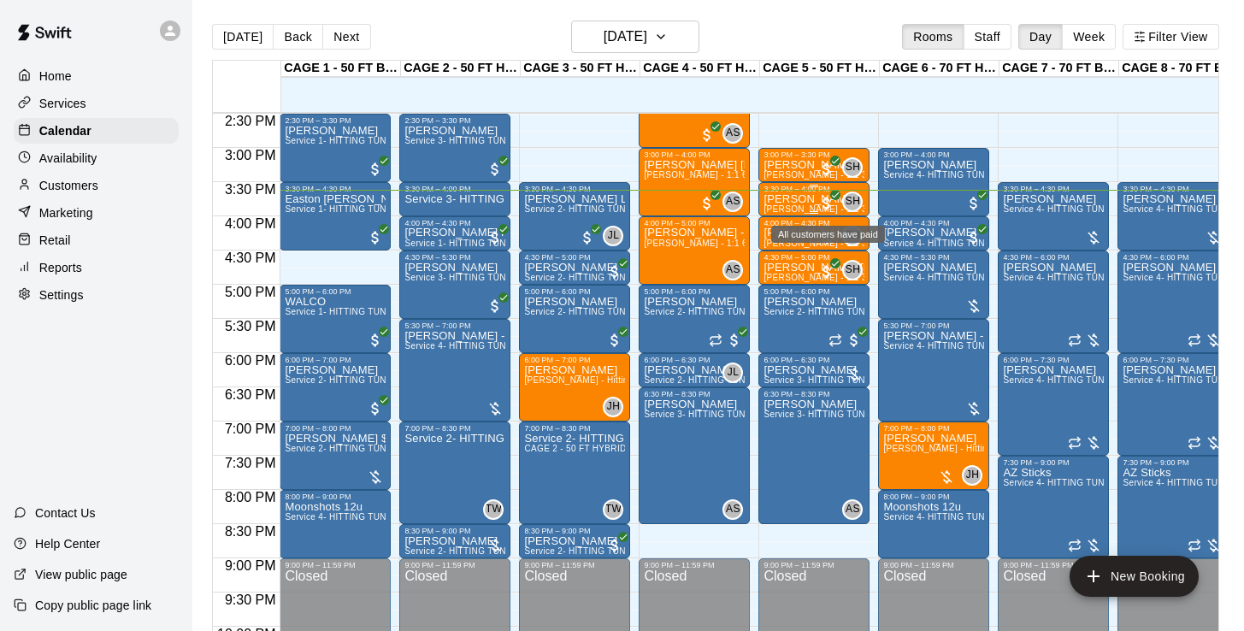
scroll to position [998, 0]
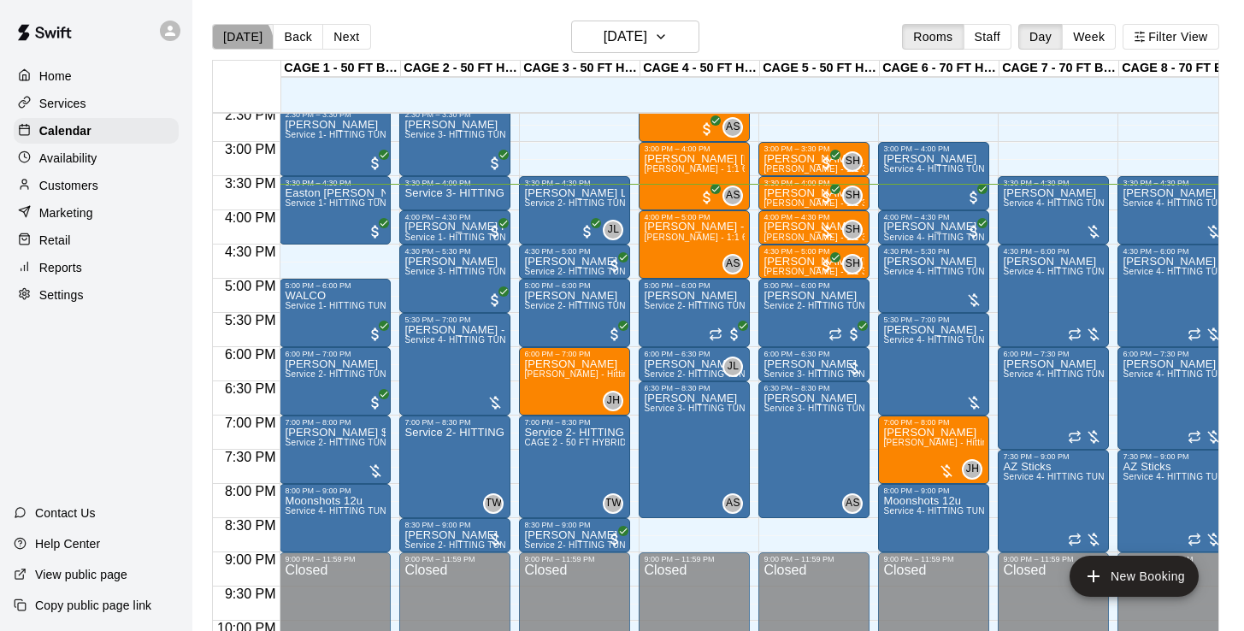
click at [238, 44] on button "[DATE]" at bounding box center [243, 37] width 62 height 26
click at [241, 30] on button "[DATE]" at bounding box center [243, 37] width 62 height 26
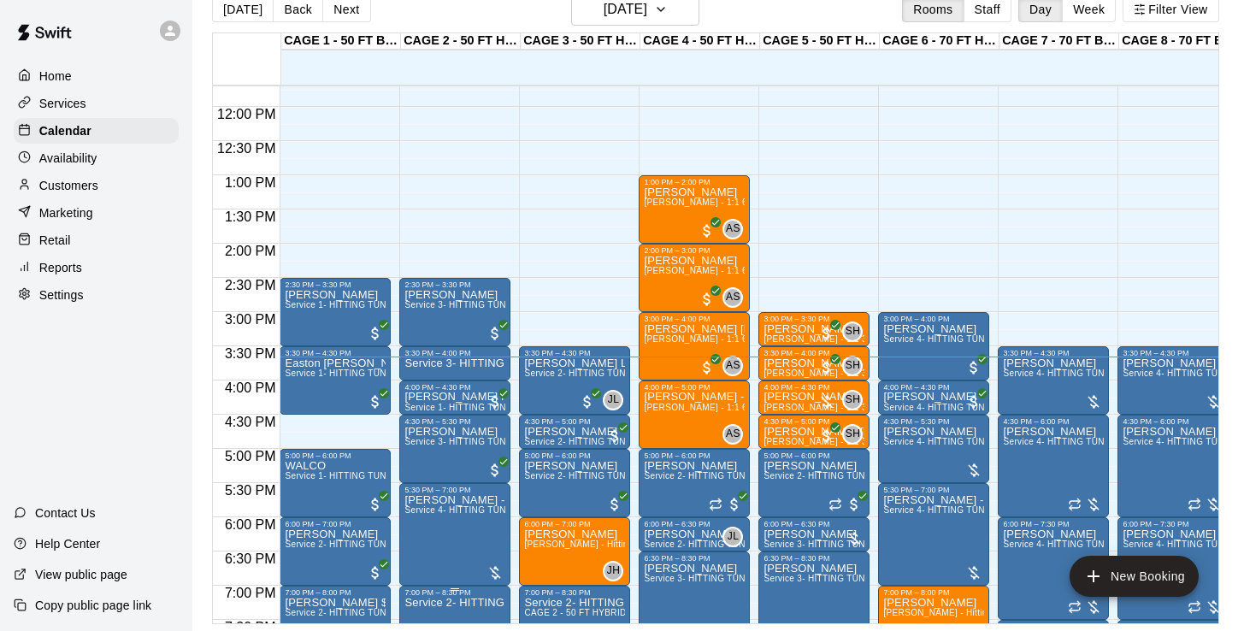
scroll to position [772, 0]
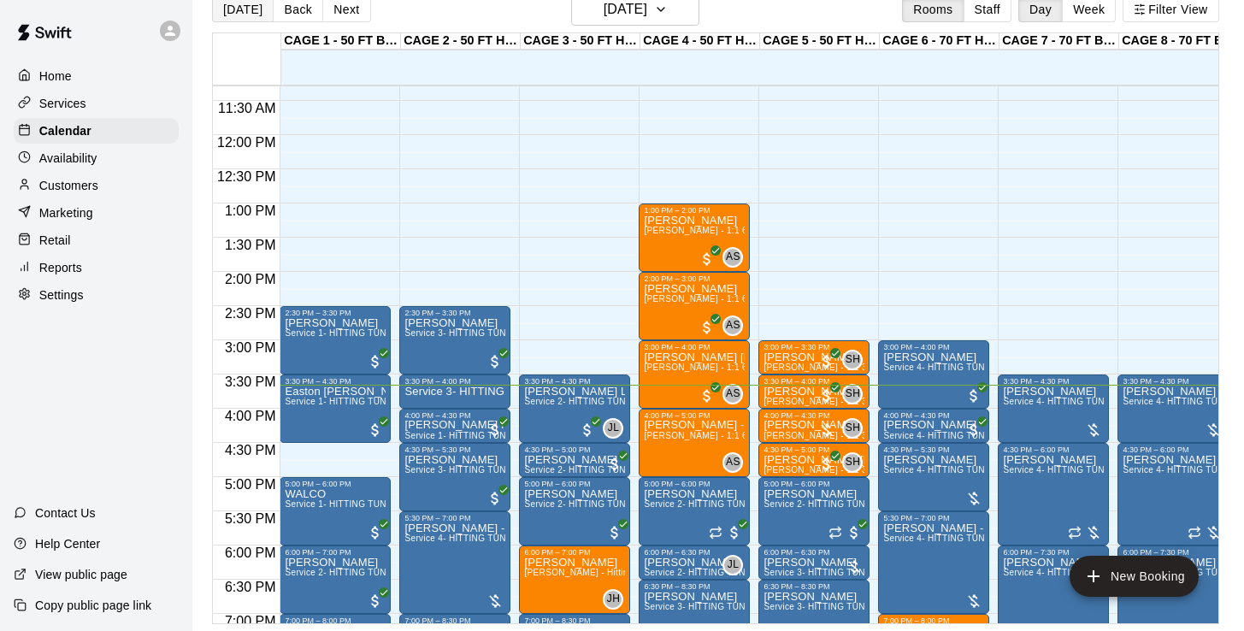
click at [247, 9] on button "[DATE]" at bounding box center [243, 10] width 62 height 26
click at [234, 10] on button "[DATE]" at bounding box center [243, 10] width 62 height 26
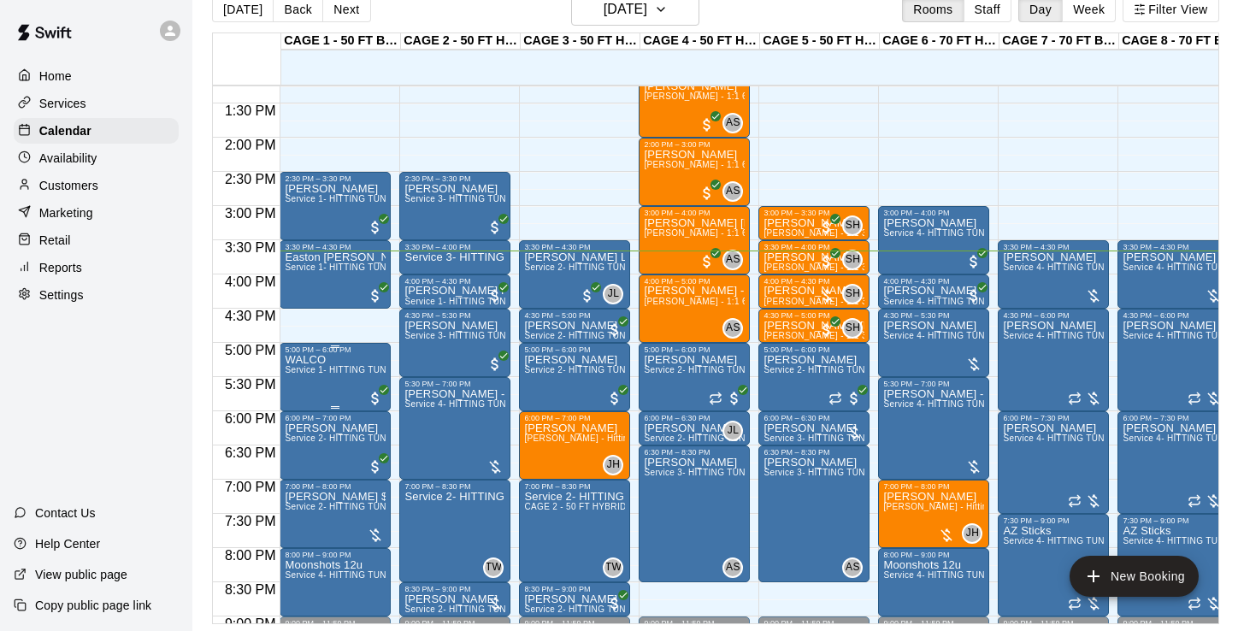
scroll to position [862, 0]
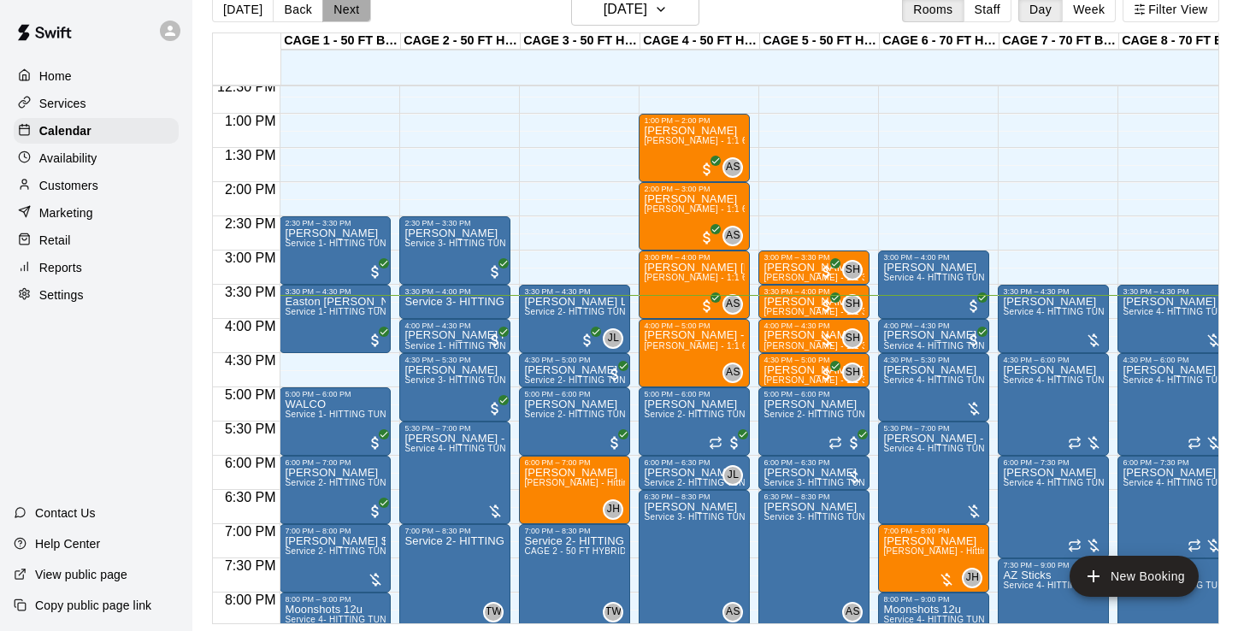
click at [340, 16] on button "Next" at bounding box center [346, 10] width 48 height 26
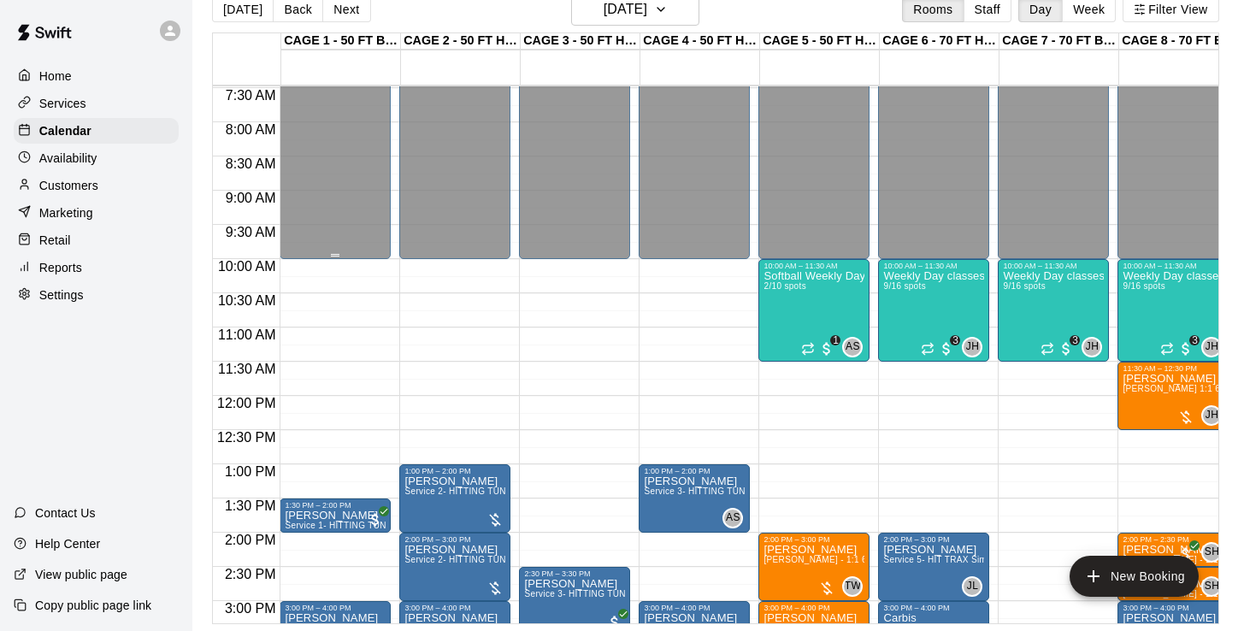
scroll to position [516, 0]
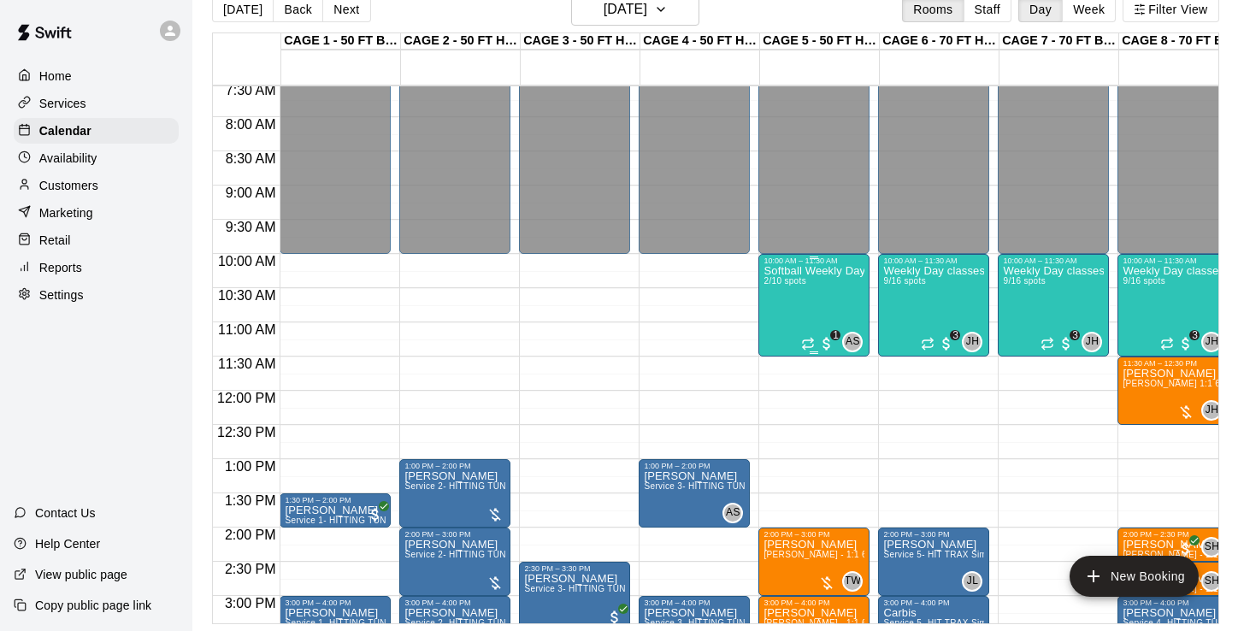
click at [803, 315] on div "Softball Weekly Day classes / [DATE],[DATE],[DATE] per week / 10:00-11:30 ( mon…" at bounding box center [813, 580] width 101 height 631
click at [779, 322] on img "edit" at bounding box center [782, 325] width 20 height 20
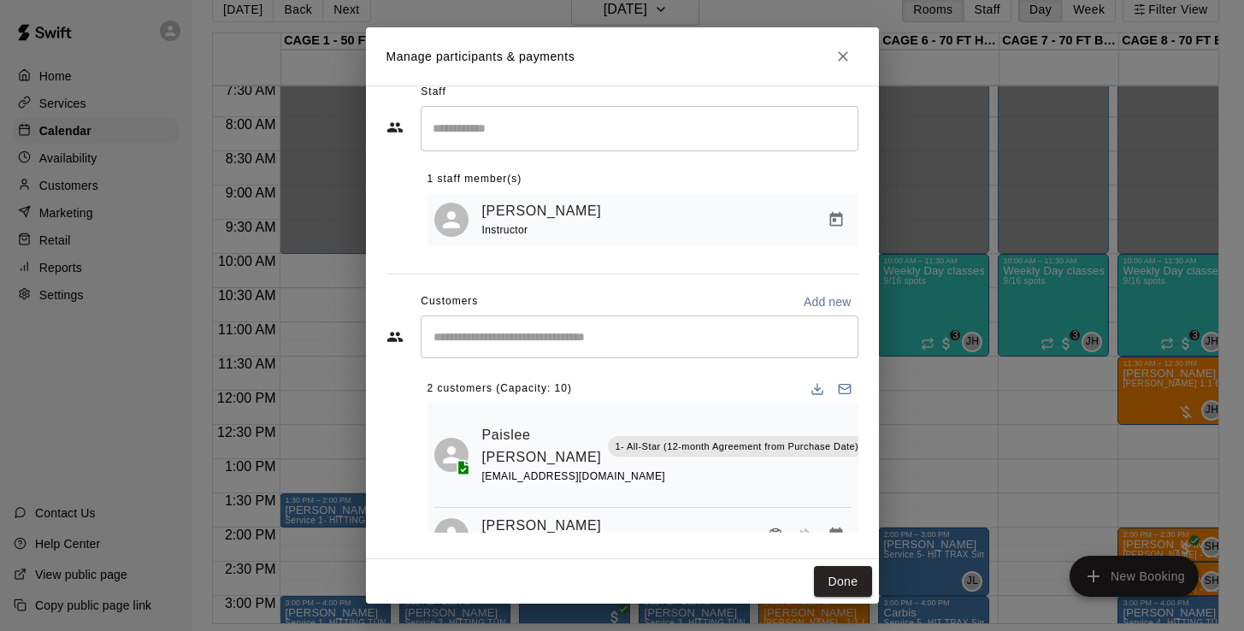
scroll to position [36, 0]
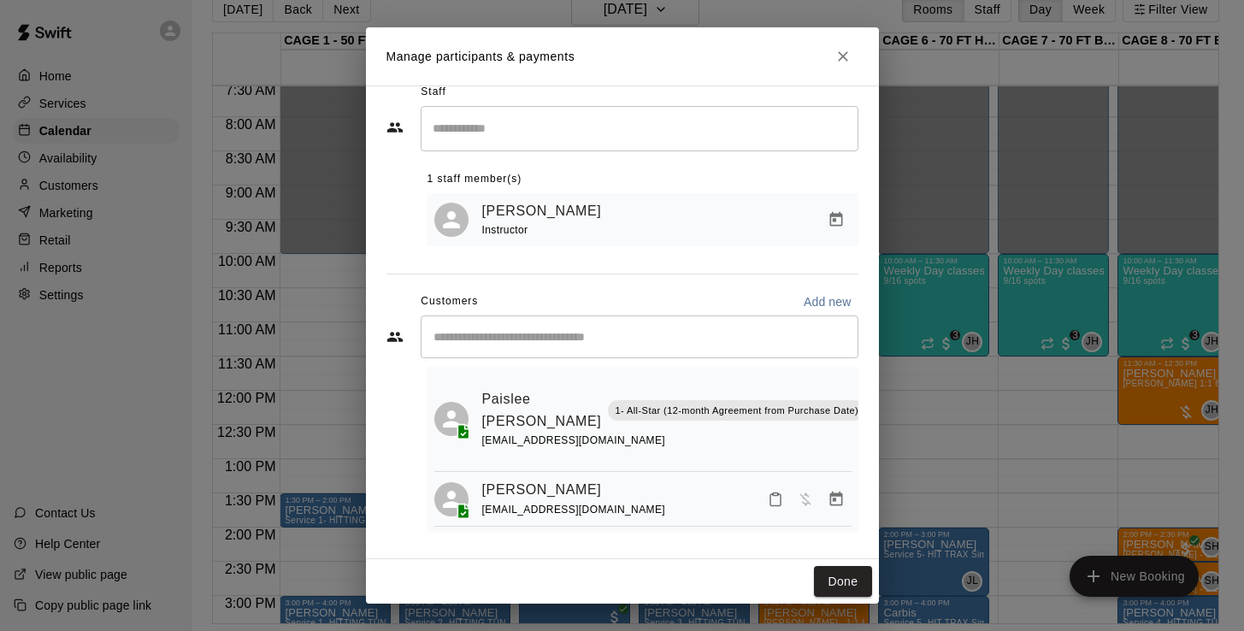
click at [848, 56] on icon "Close" at bounding box center [842, 56] width 17 height 17
